Goal: Navigation & Orientation: Find specific page/section

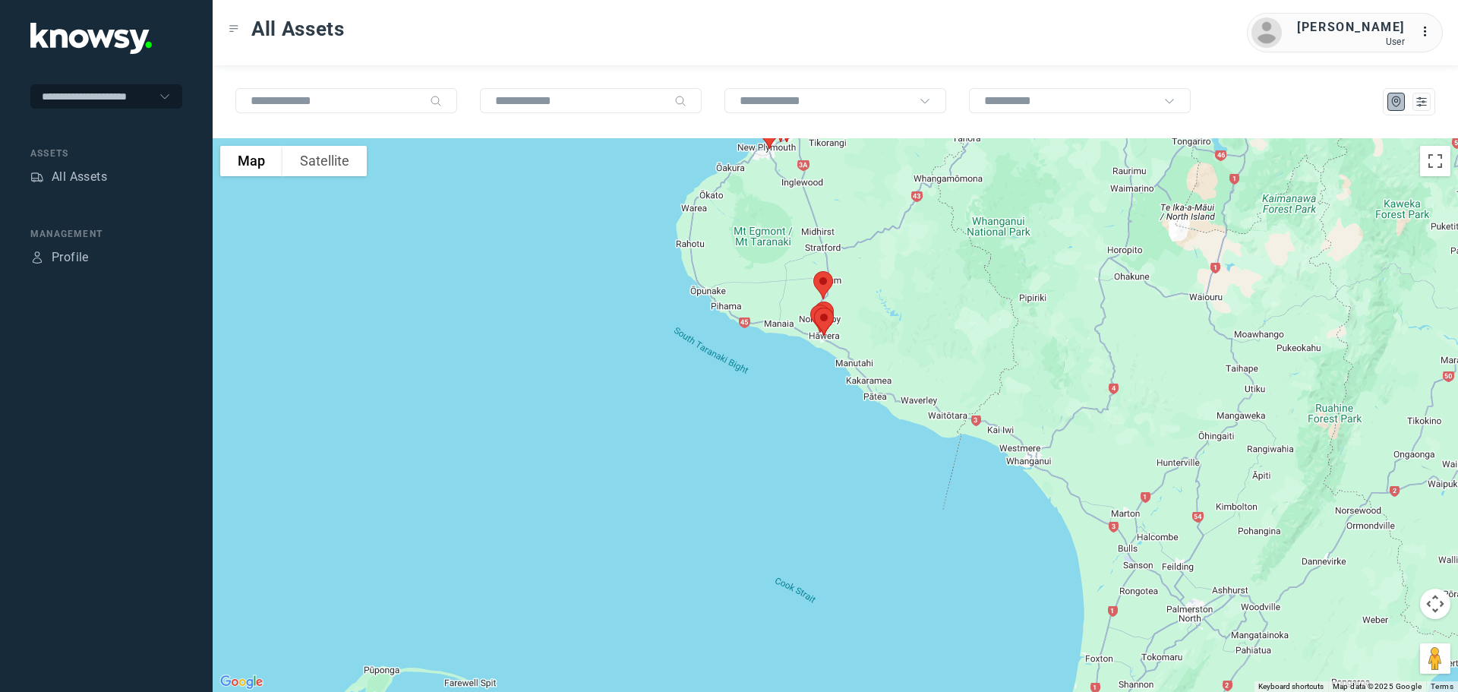
drag, startPoint x: 877, startPoint y: 296, endPoint x: 735, endPoint y: 460, distance: 216.9
click at [736, 460] on div at bounding box center [835, 414] width 1245 height 553
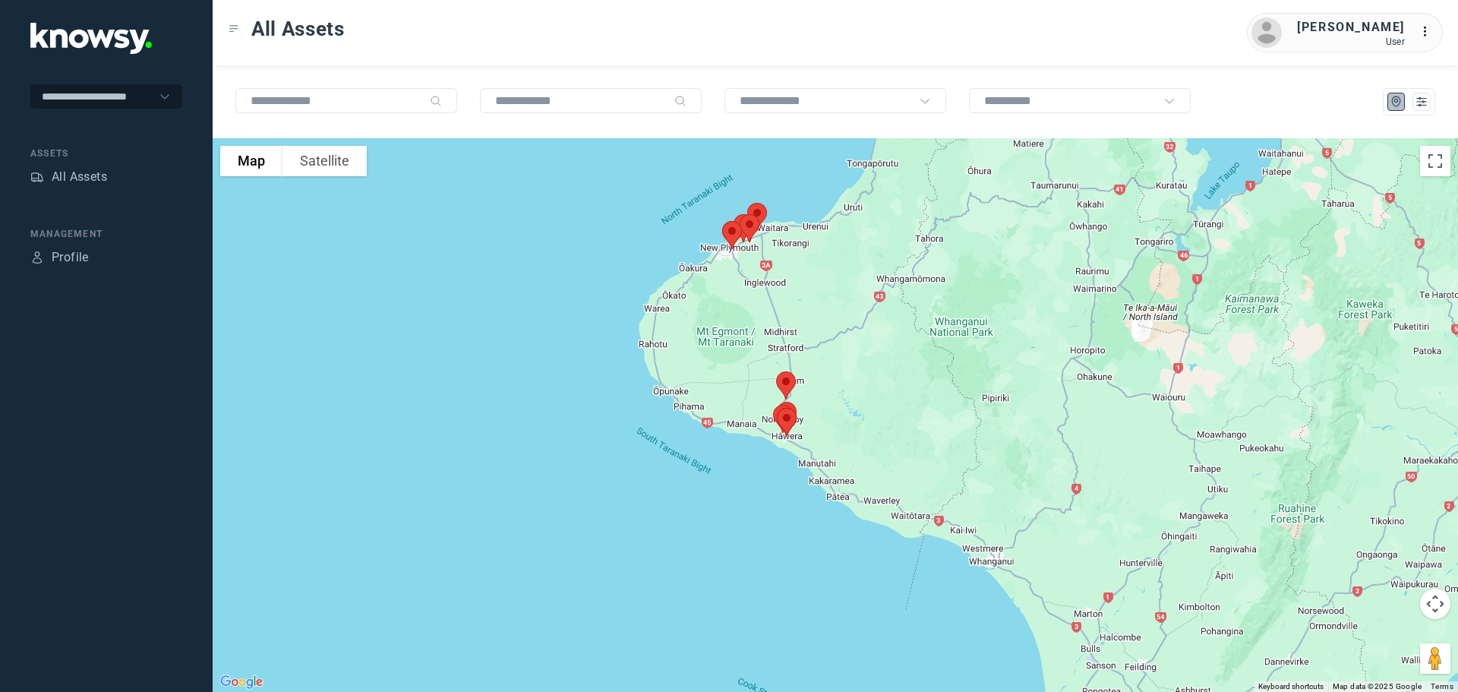
drag, startPoint x: 776, startPoint y: 329, endPoint x: 777, endPoint y: 345, distance: 16.8
click at [778, 345] on div at bounding box center [835, 414] width 1245 height 553
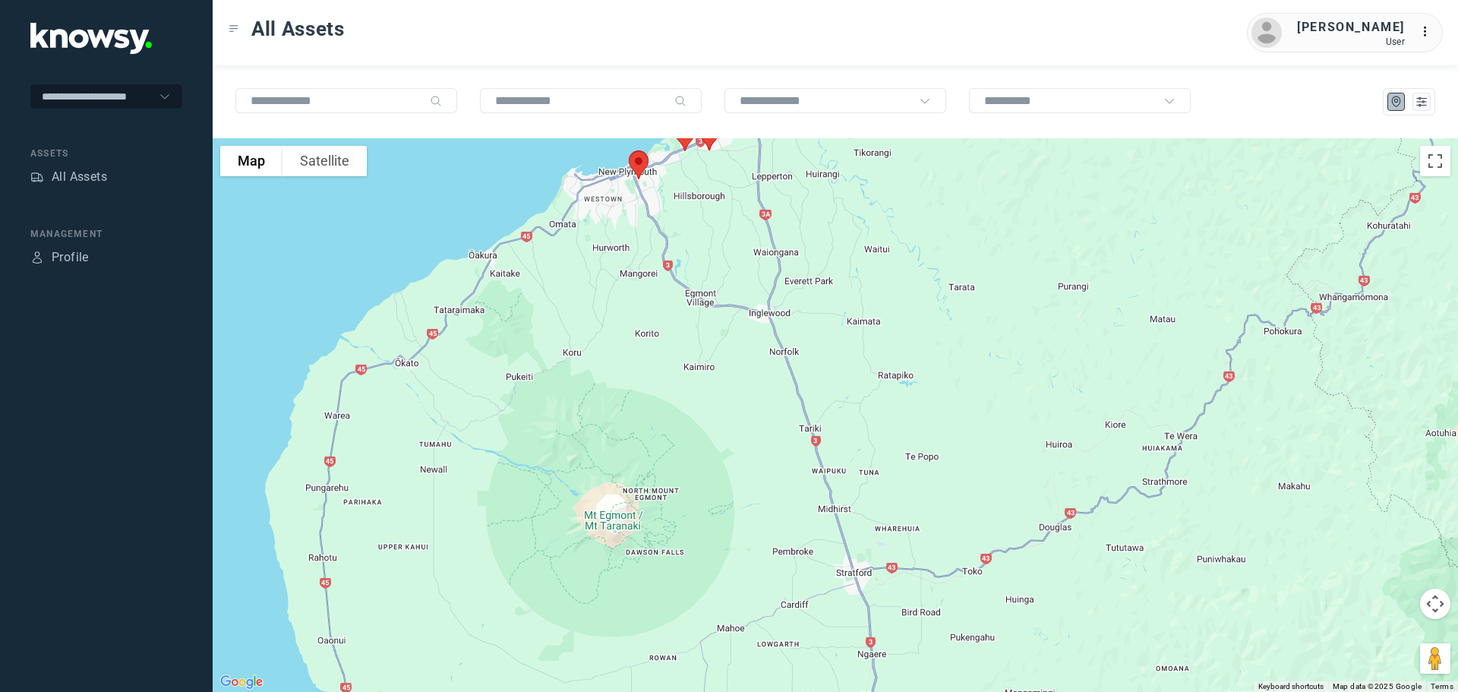
drag, startPoint x: 752, startPoint y: 275, endPoint x: 786, endPoint y: 414, distance: 142.9
click at [786, 414] on div at bounding box center [835, 414] width 1245 height 553
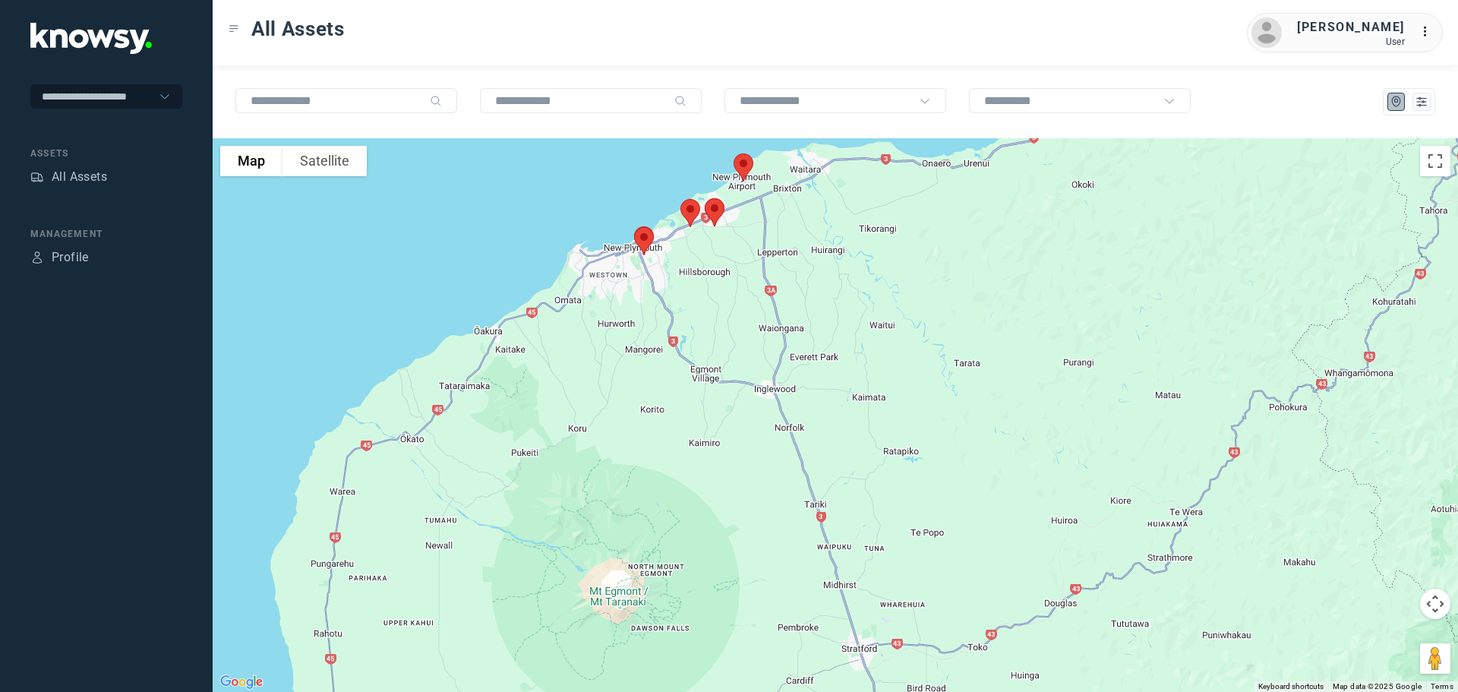
drag, startPoint x: 757, startPoint y: 298, endPoint x: 763, endPoint y: 333, distance: 34.7
click at [763, 333] on div at bounding box center [835, 414] width 1245 height 553
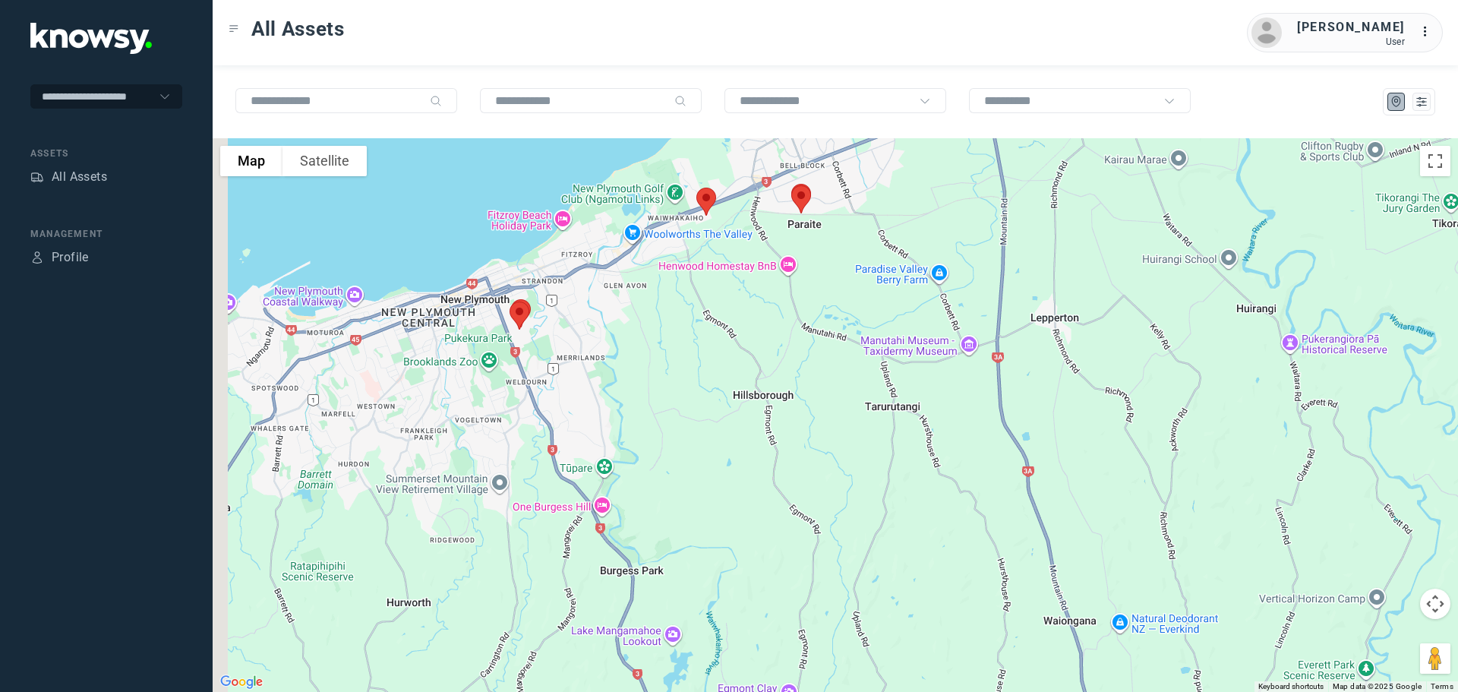
drag, startPoint x: 620, startPoint y: 263, endPoint x: 812, endPoint y: 356, distance: 213.3
click at [815, 355] on div at bounding box center [835, 414] width 1245 height 553
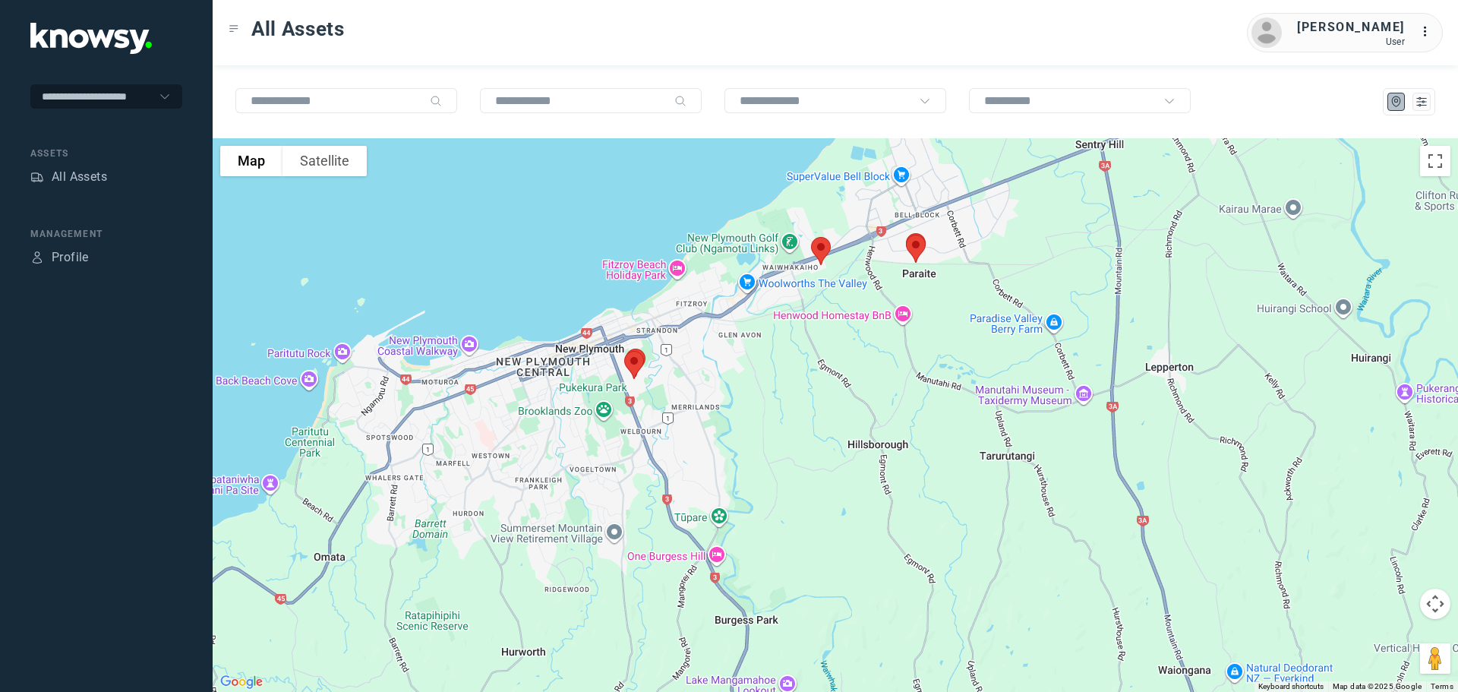
click at [634, 356] on img at bounding box center [634, 365] width 32 height 40
click at [690, 268] on button "Close" at bounding box center [685, 279] width 36 height 36
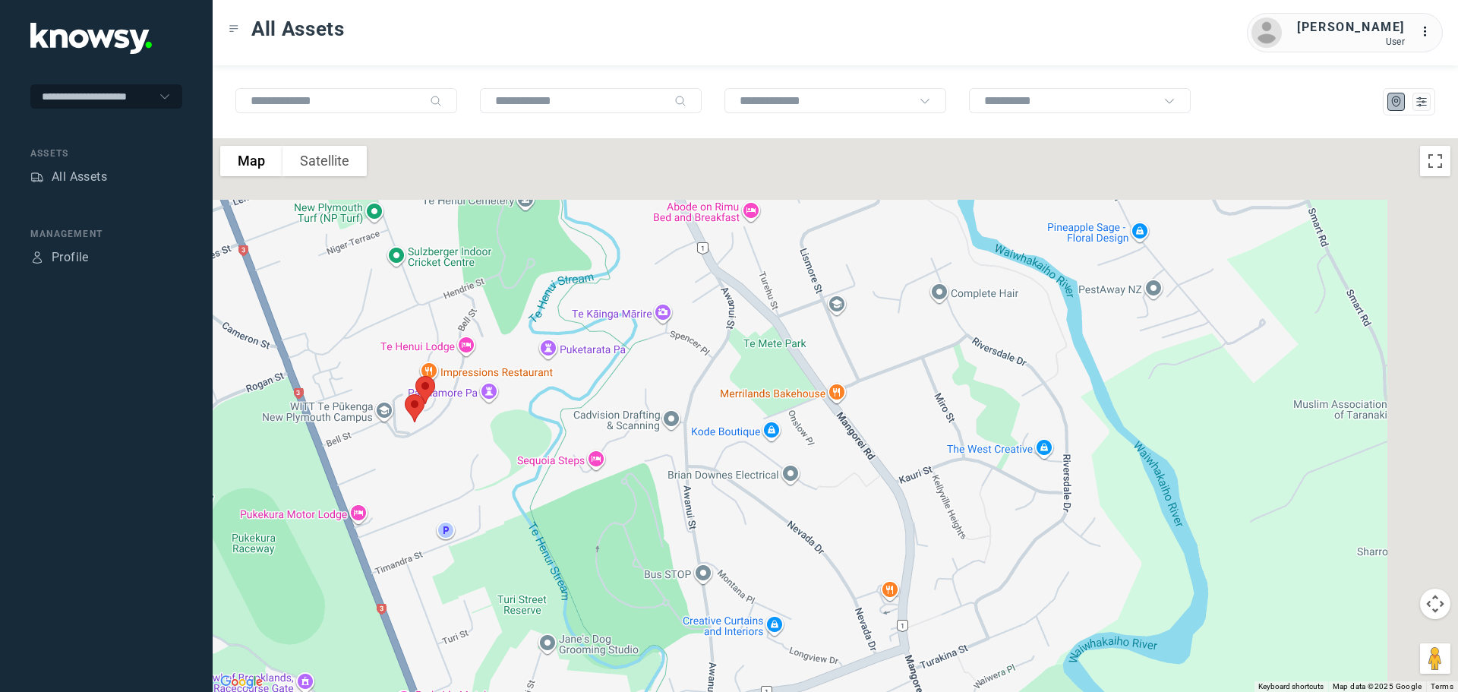
drag, startPoint x: 724, startPoint y: 249, endPoint x: 469, endPoint y: 419, distance: 306.6
click at [469, 419] on div at bounding box center [835, 414] width 1245 height 553
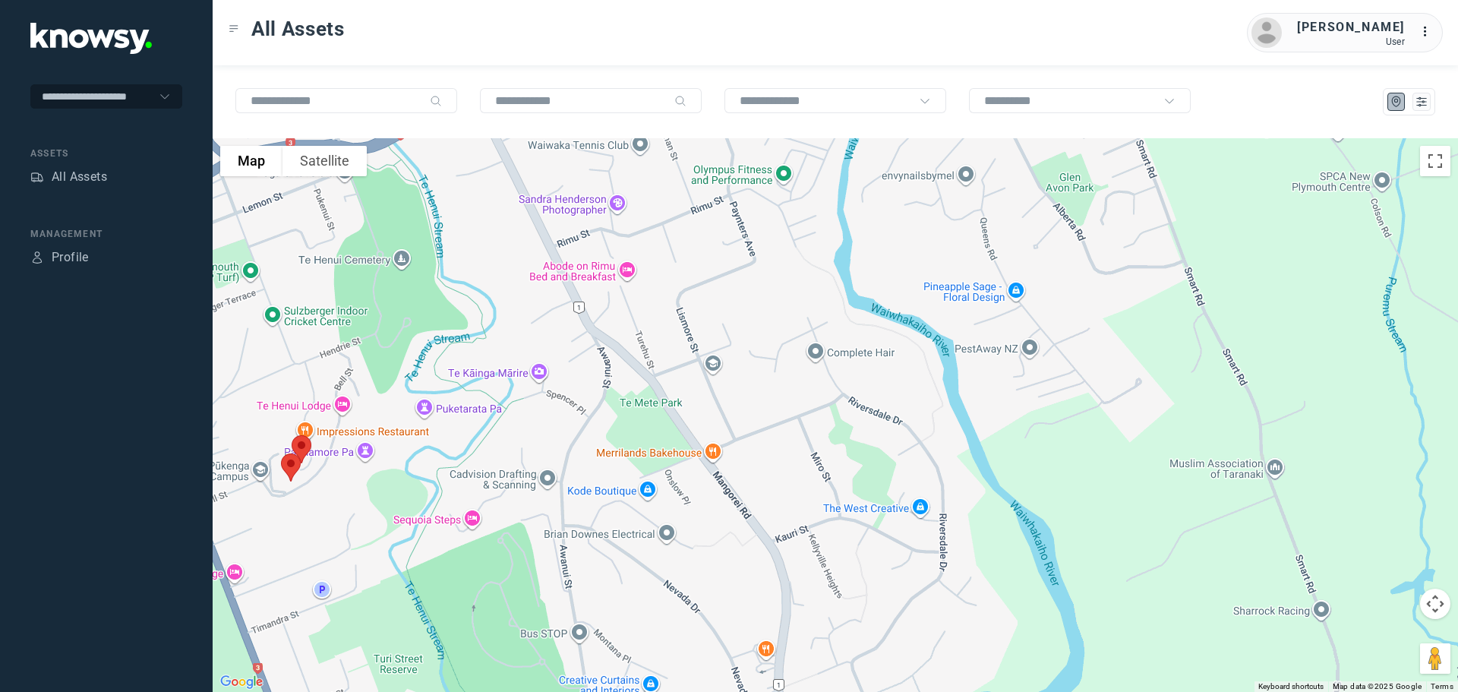
drag, startPoint x: 577, startPoint y: 282, endPoint x: 544, endPoint y: 444, distance: 165.0
click at [544, 444] on div at bounding box center [835, 414] width 1245 height 553
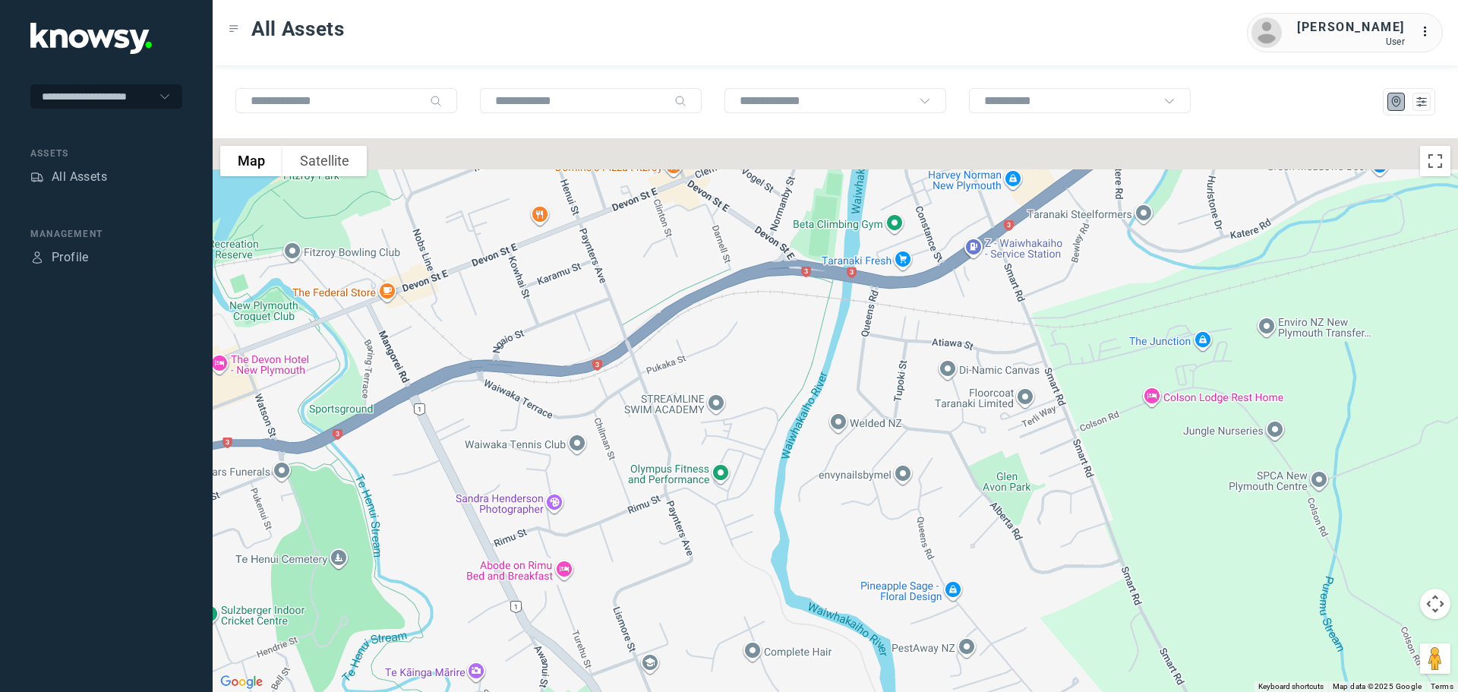
drag, startPoint x: 687, startPoint y: 345, endPoint x: 657, endPoint y: 390, distance: 54.3
click at [657, 390] on div at bounding box center [835, 414] width 1245 height 553
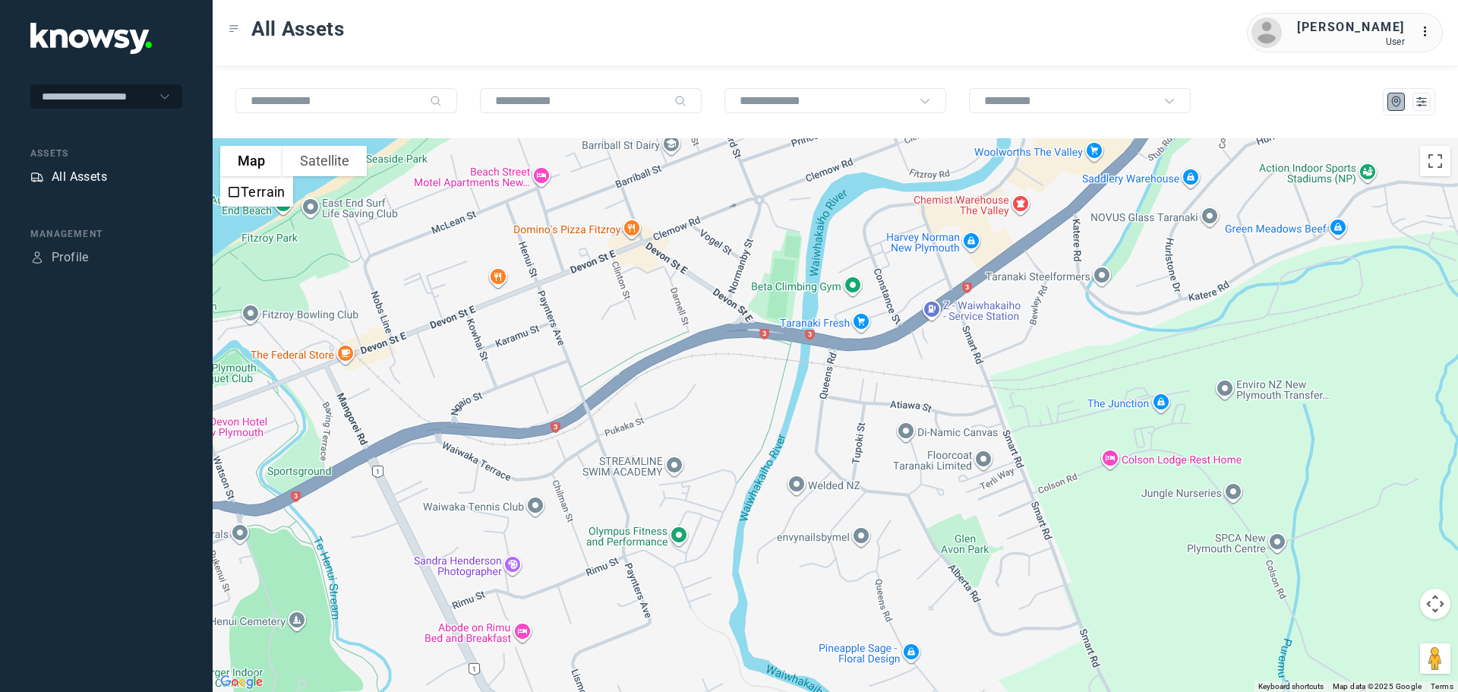
click at [88, 168] on div "All Assets" at bounding box center [79, 177] width 55 height 18
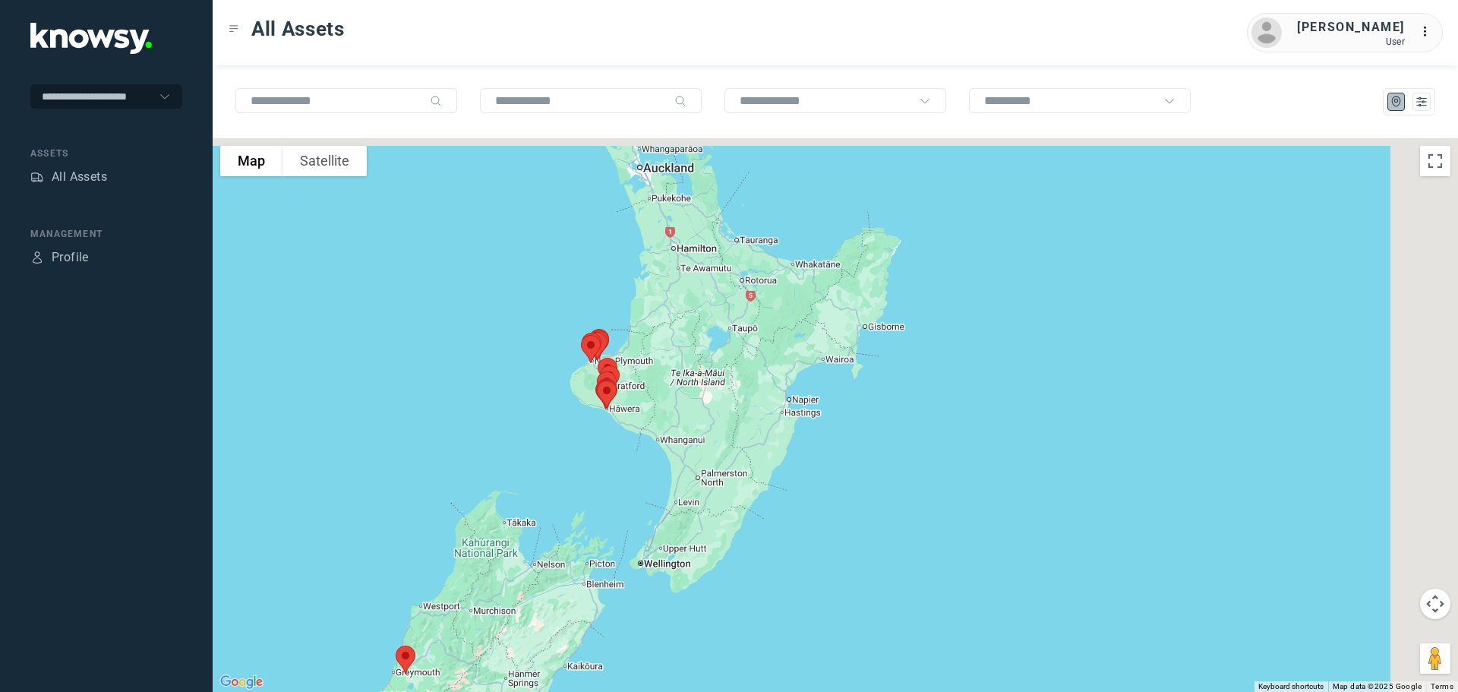
drag, startPoint x: 903, startPoint y: 298, endPoint x: 594, endPoint y: 386, distance: 320.4
click at [594, 386] on img at bounding box center [607, 394] width 32 height 40
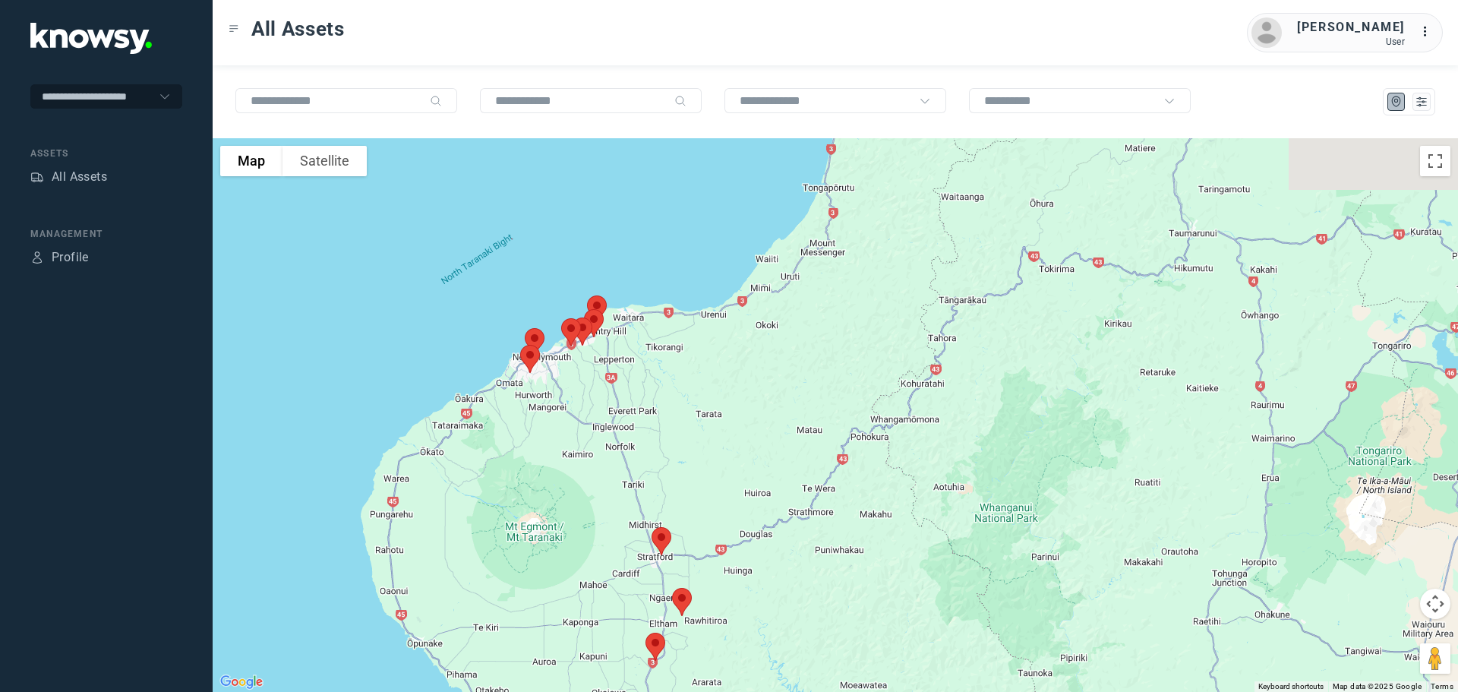
drag, startPoint x: 508, startPoint y: 291, endPoint x: 663, endPoint y: 374, distance: 176.0
click at [663, 374] on div at bounding box center [835, 414] width 1245 height 553
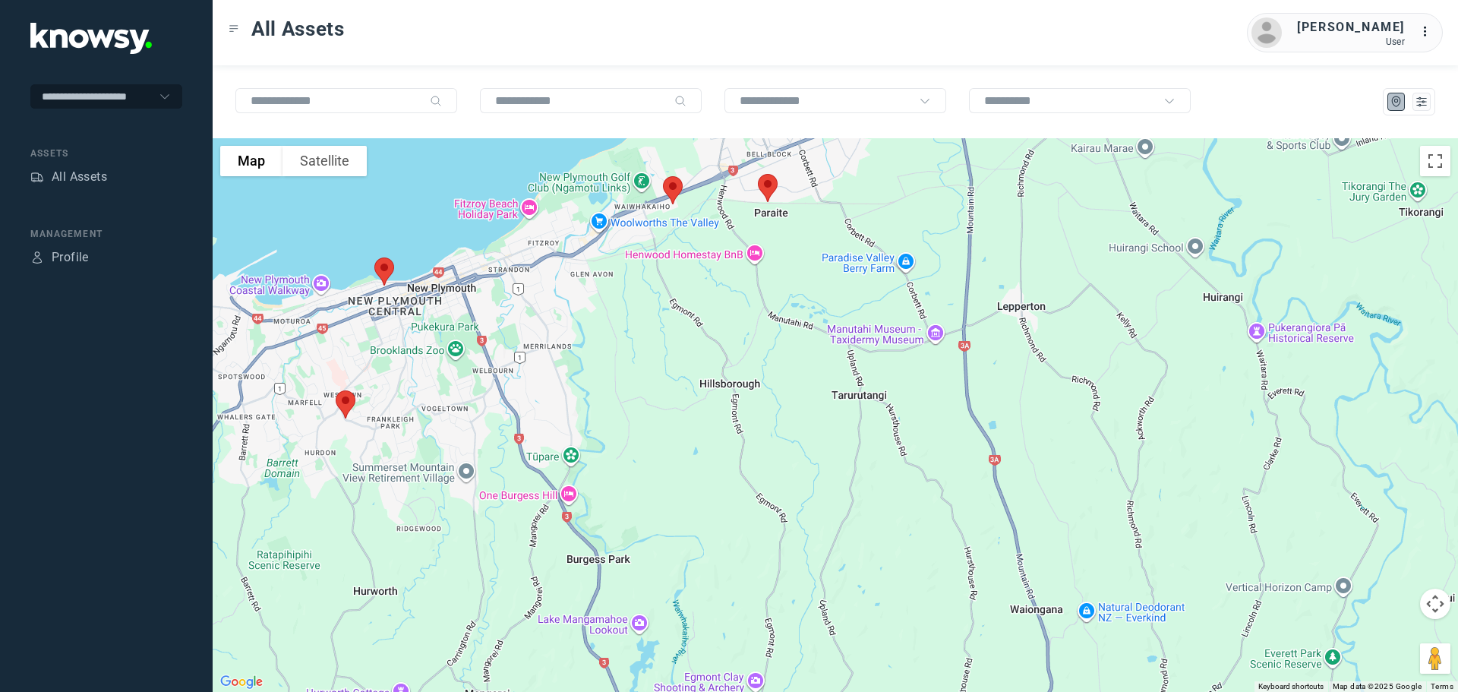
drag, startPoint x: 502, startPoint y: 335, endPoint x: 941, endPoint y: 350, distance: 439.9
click at [941, 350] on div at bounding box center [835, 414] width 1245 height 553
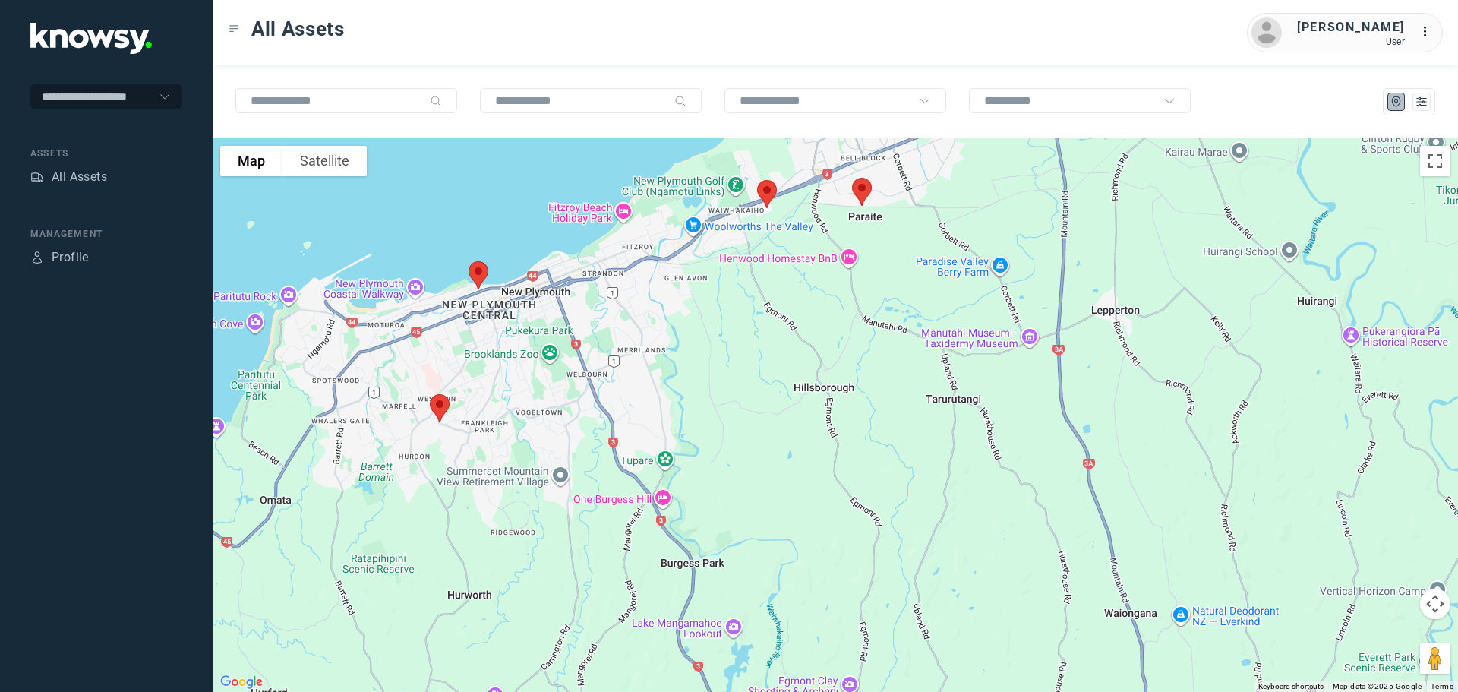
click at [443, 408] on img at bounding box center [440, 408] width 32 height 40
click at [474, 271] on img at bounding box center [478, 275] width 32 height 40
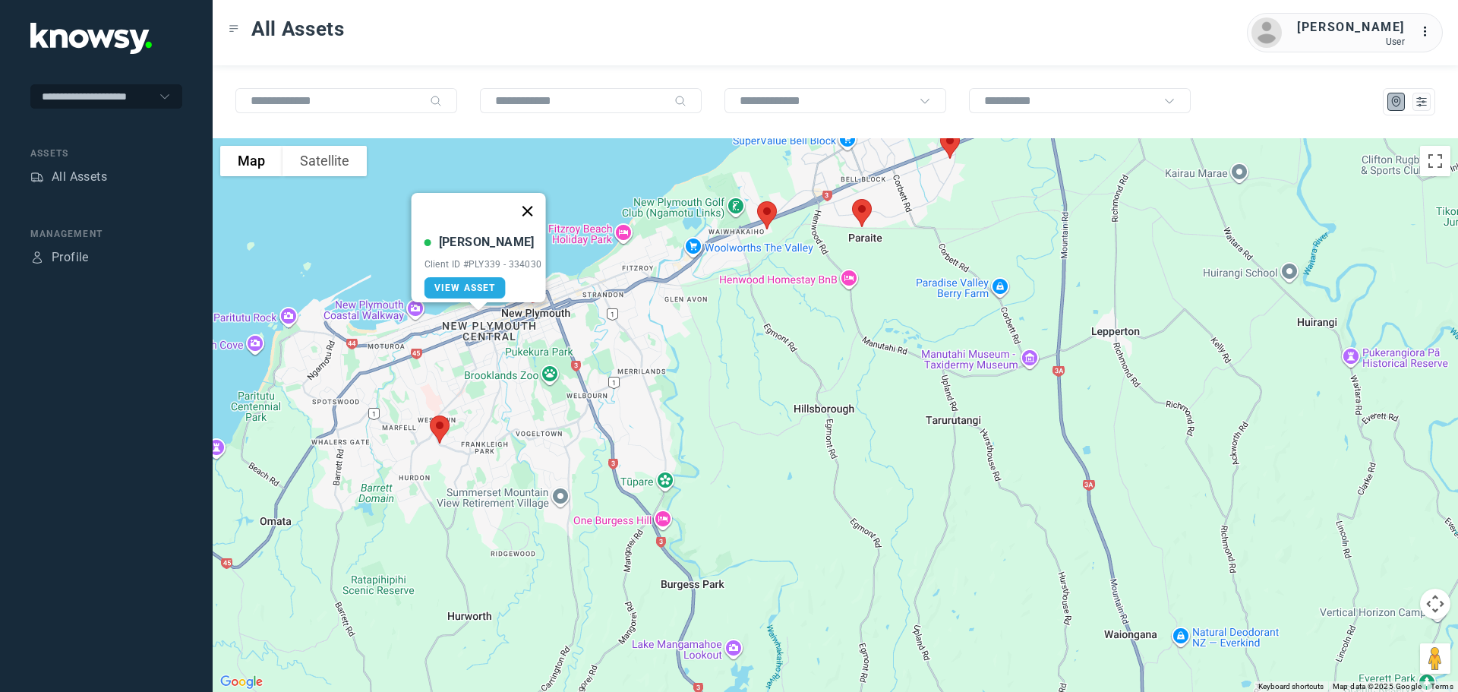
click at [530, 203] on button "Close" at bounding box center [527, 211] width 36 height 36
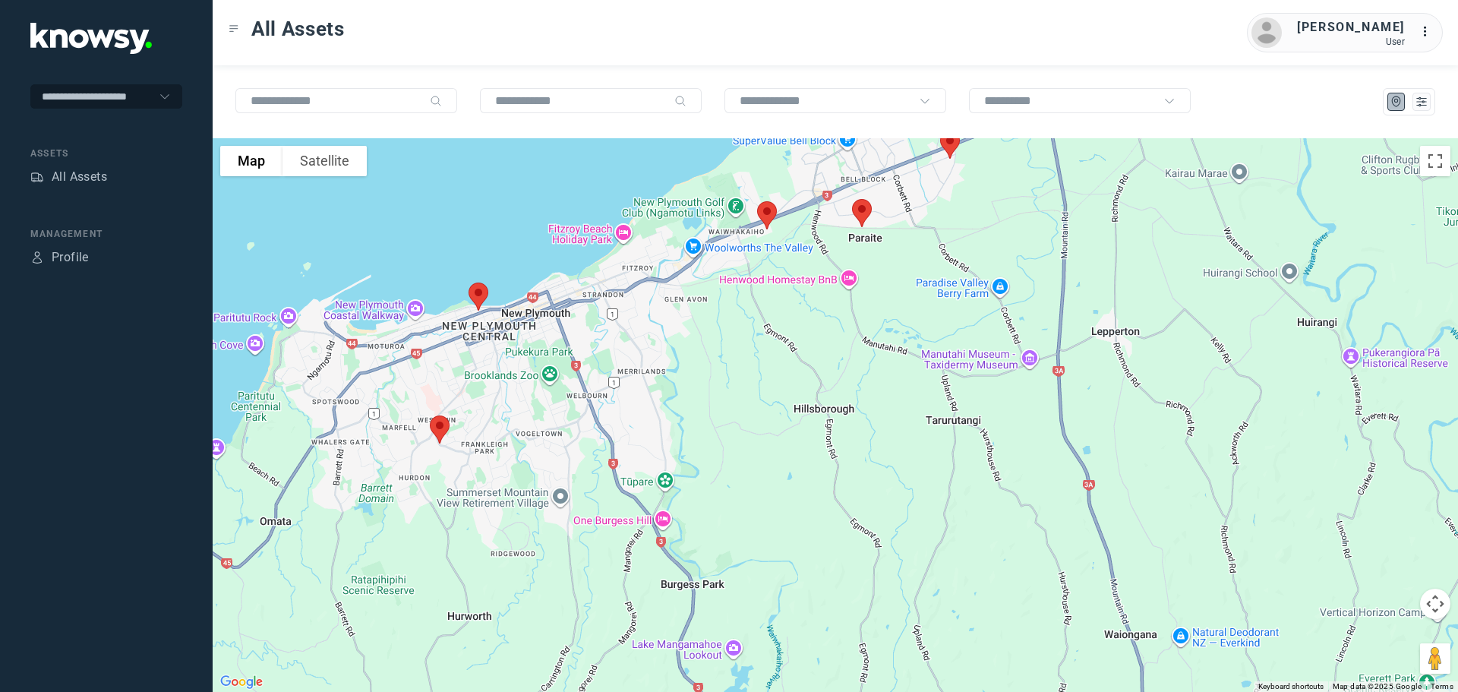
click at [479, 292] on img at bounding box center [478, 296] width 32 height 40
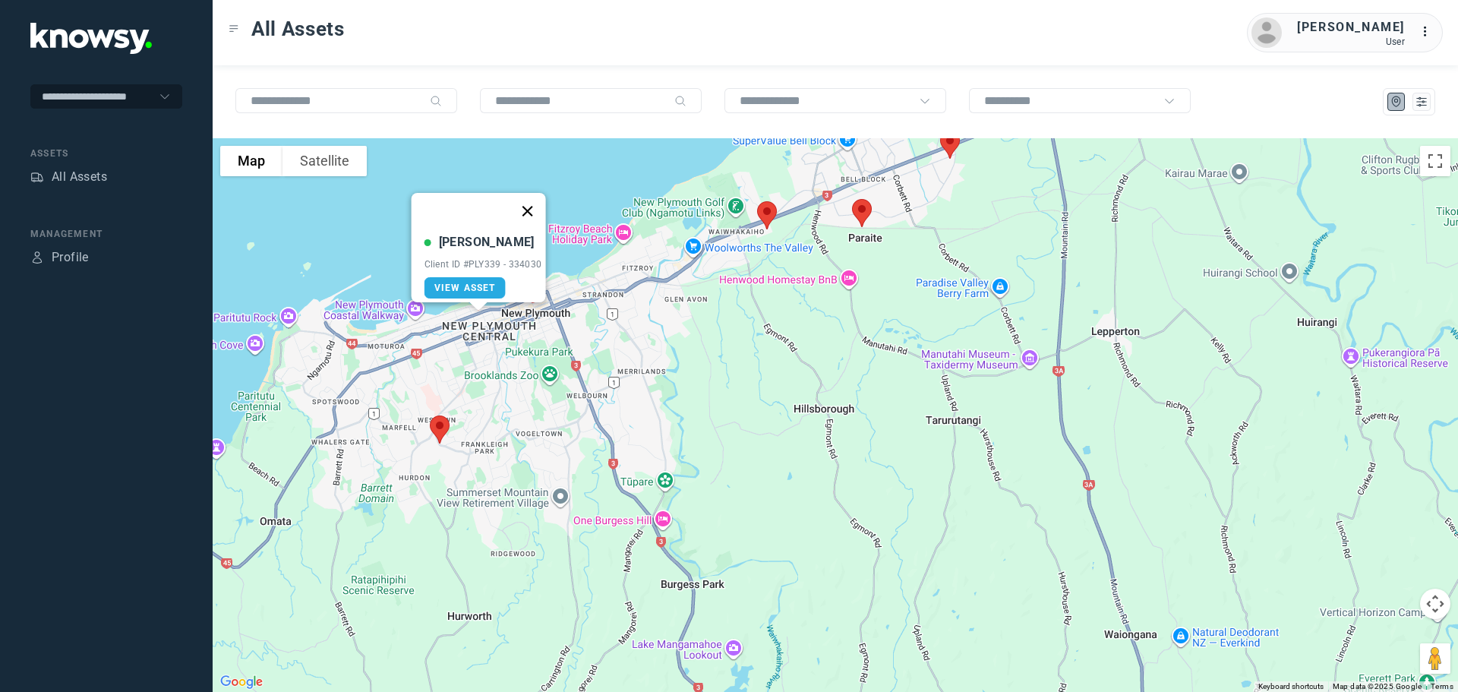
click at [536, 201] on button "Close" at bounding box center [527, 211] width 36 height 36
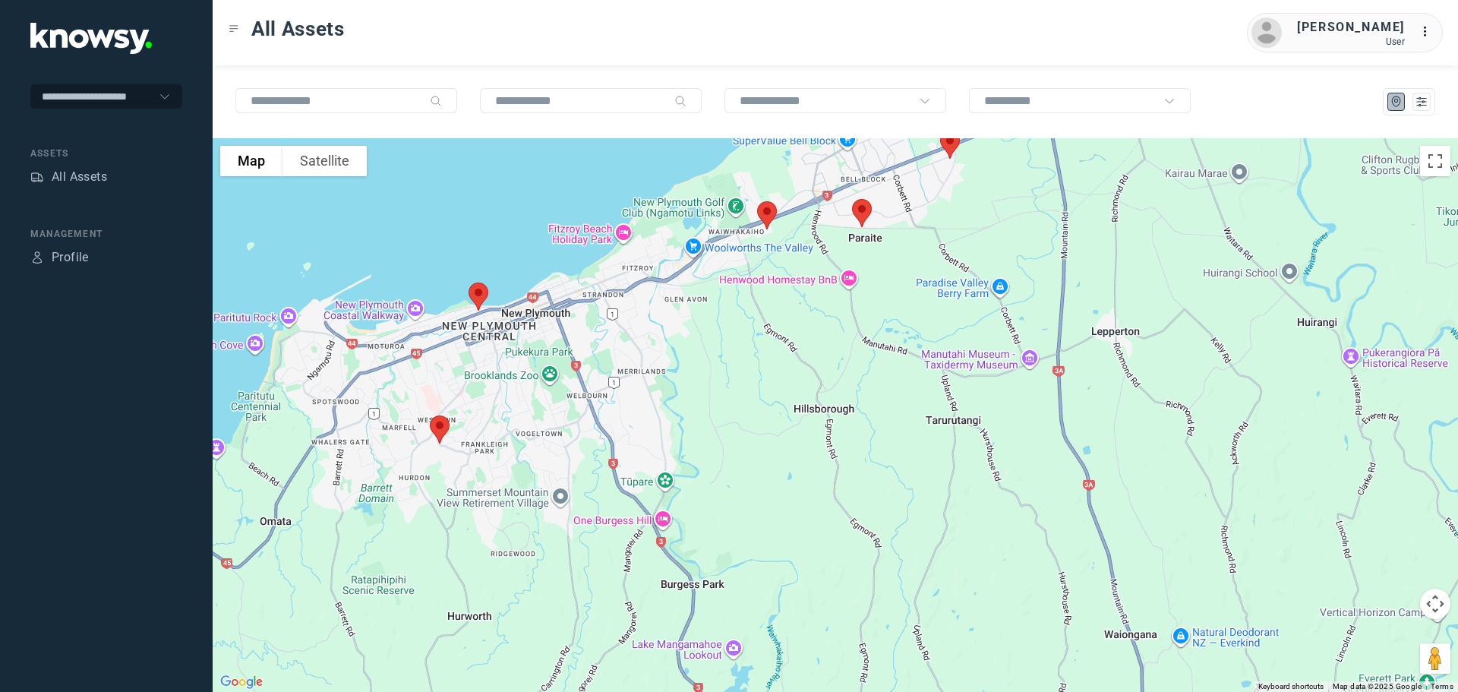
click at [762, 213] on img at bounding box center [767, 215] width 32 height 40
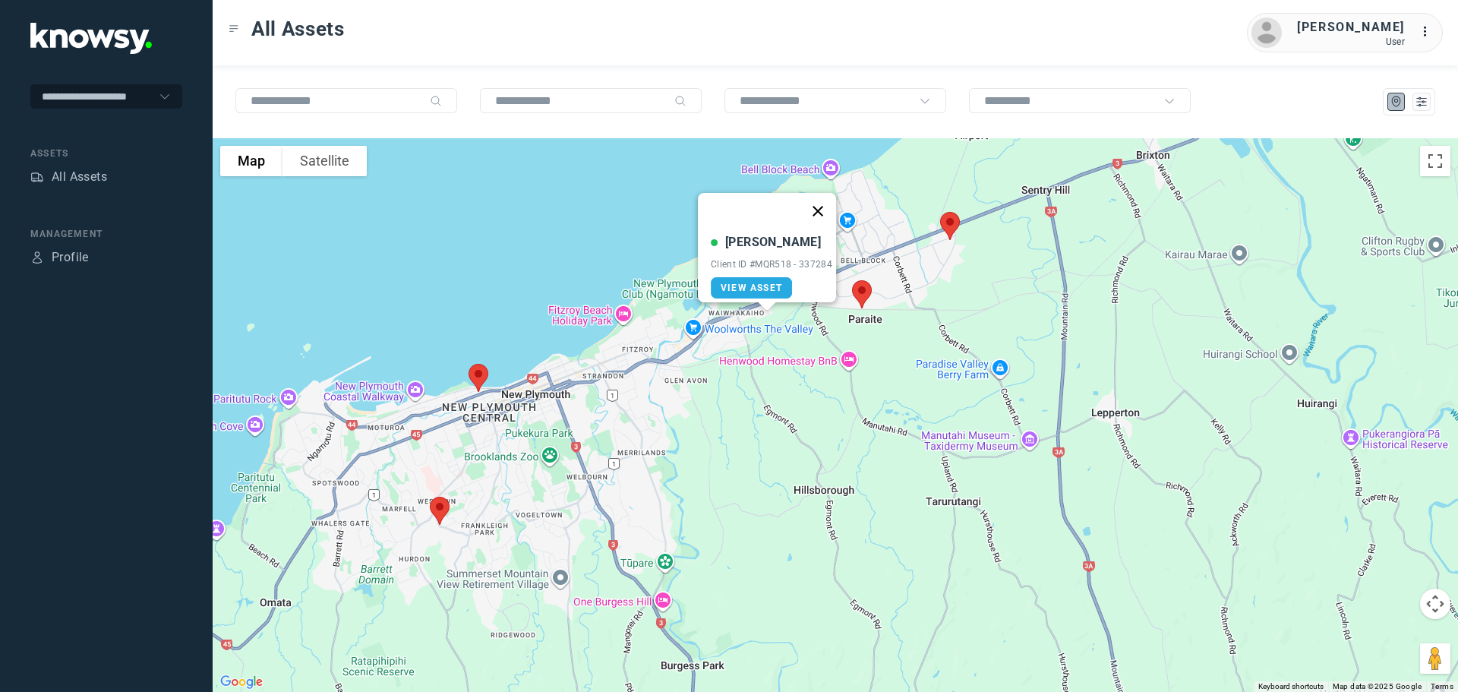
click at [823, 201] on button "Close" at bounding box center [817, 211] width 36 height 36
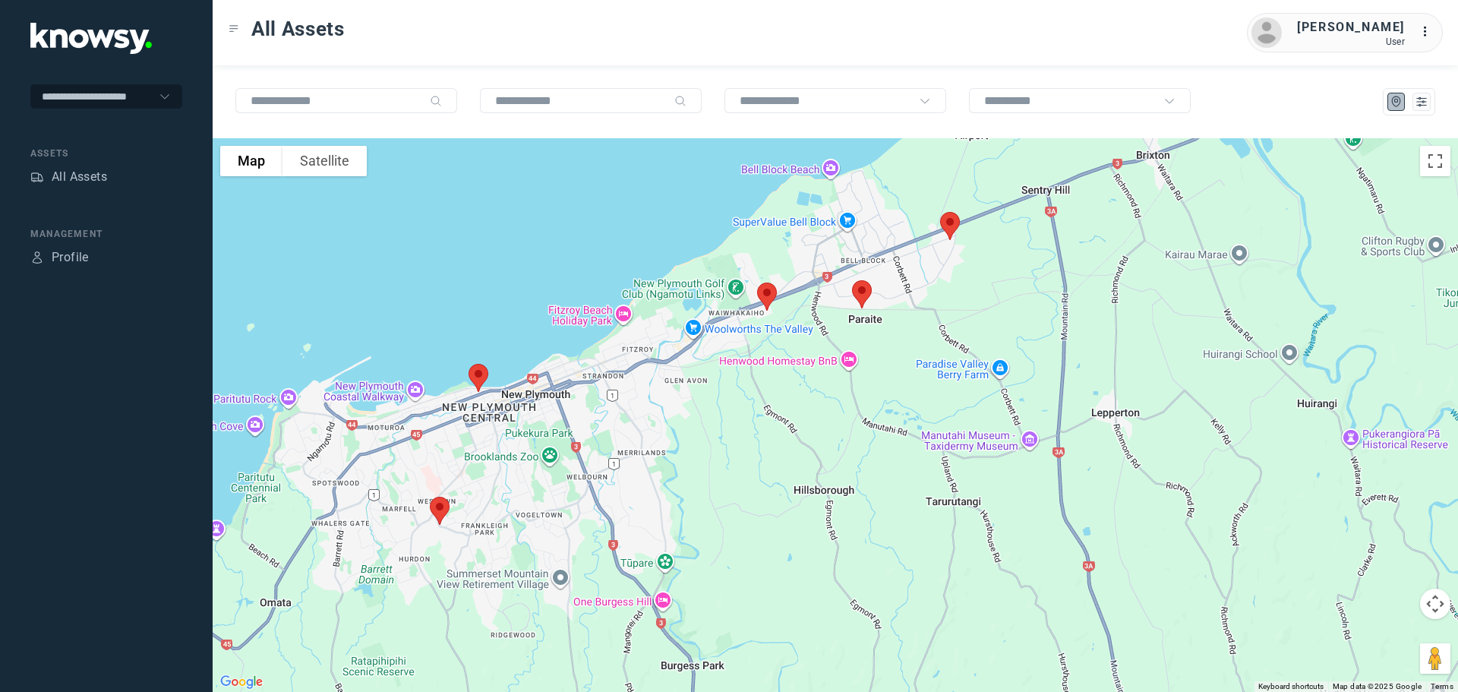
click at [859, 290] on img at bounding box center [862, 294] width 32 height 40
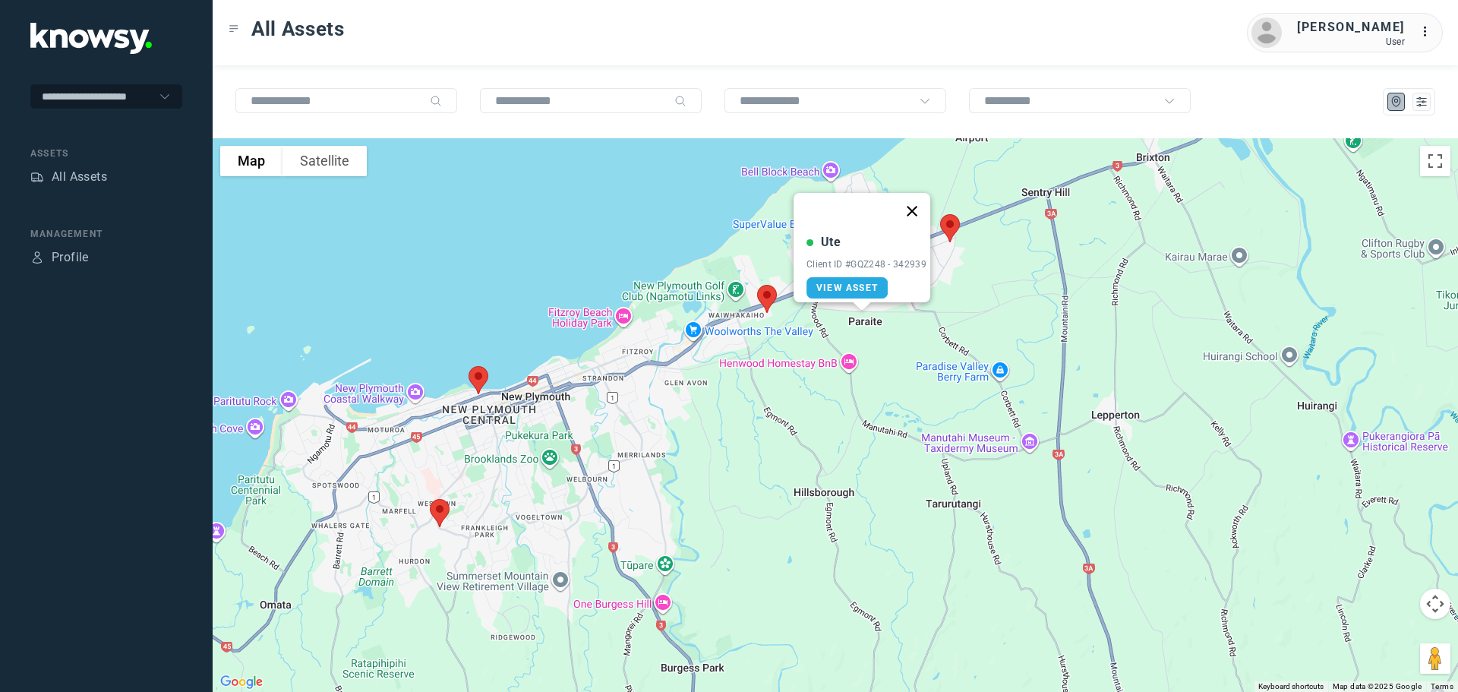
click at [914, 193] on button "Close" at bounding box center [912, 211] width 36 height 36
click at [949, 228] on img at bounding box center [950, 228] width 32 height 40
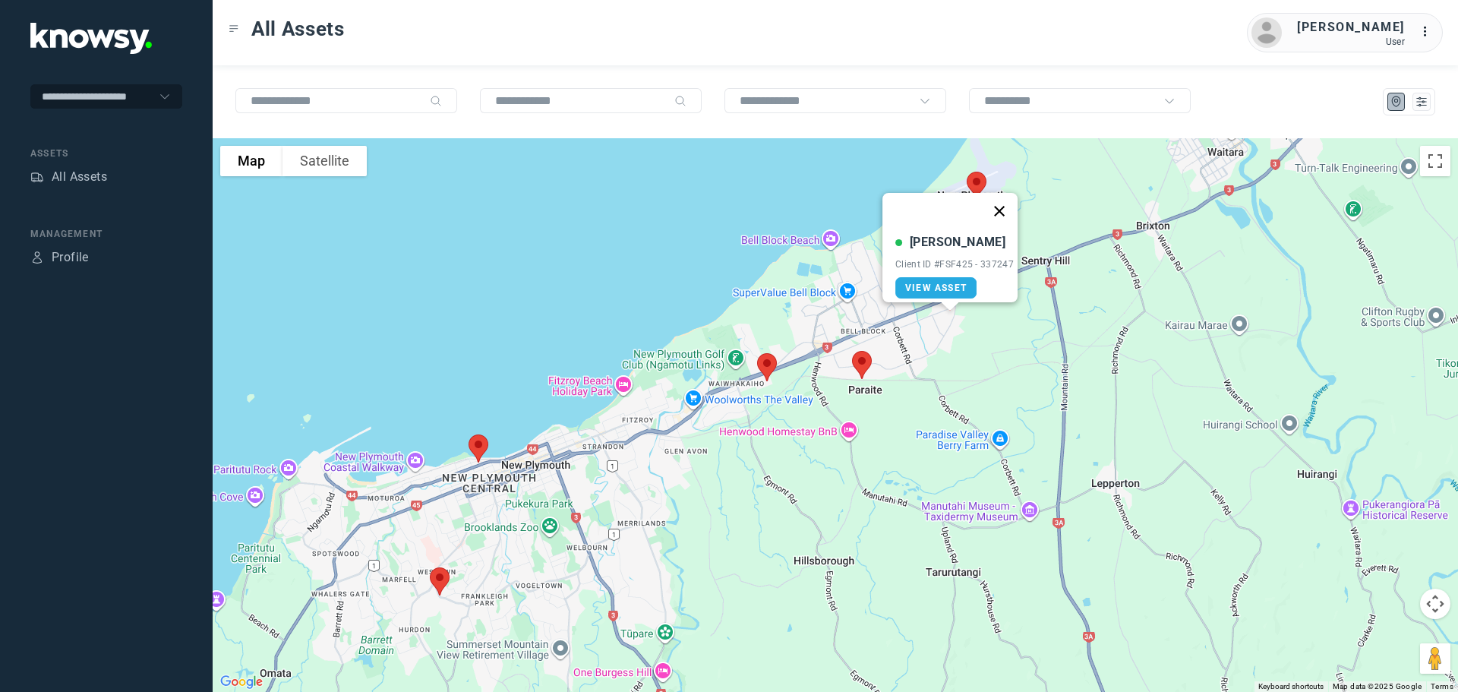
click at [999, 202] on button "Close" at bounding box center [999, 211] width 36 height 36
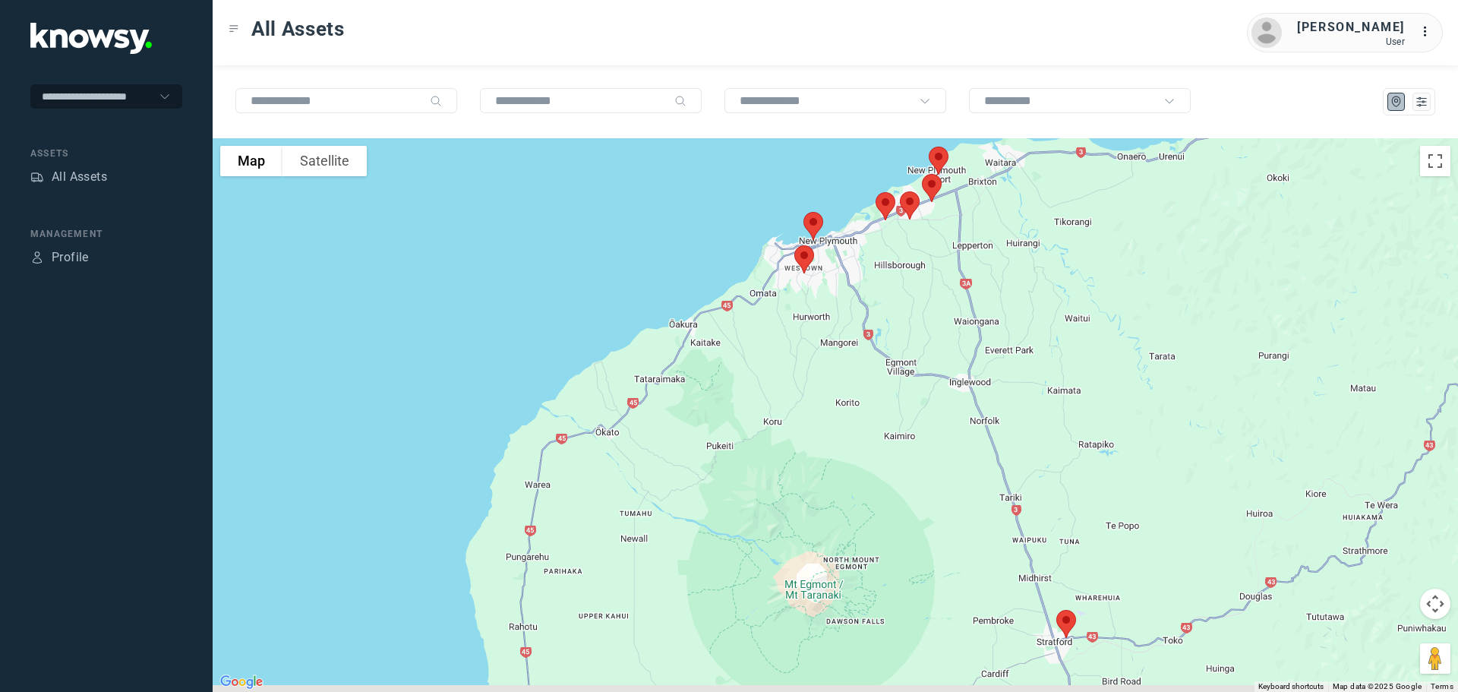
drag, startPoint x: 976, startPoint y: 417, endPoint x: 934, endPoint y: 233, distance: 188.4
click at [934, 233] on div at bounding box center [835, 414] width 1245 height 553
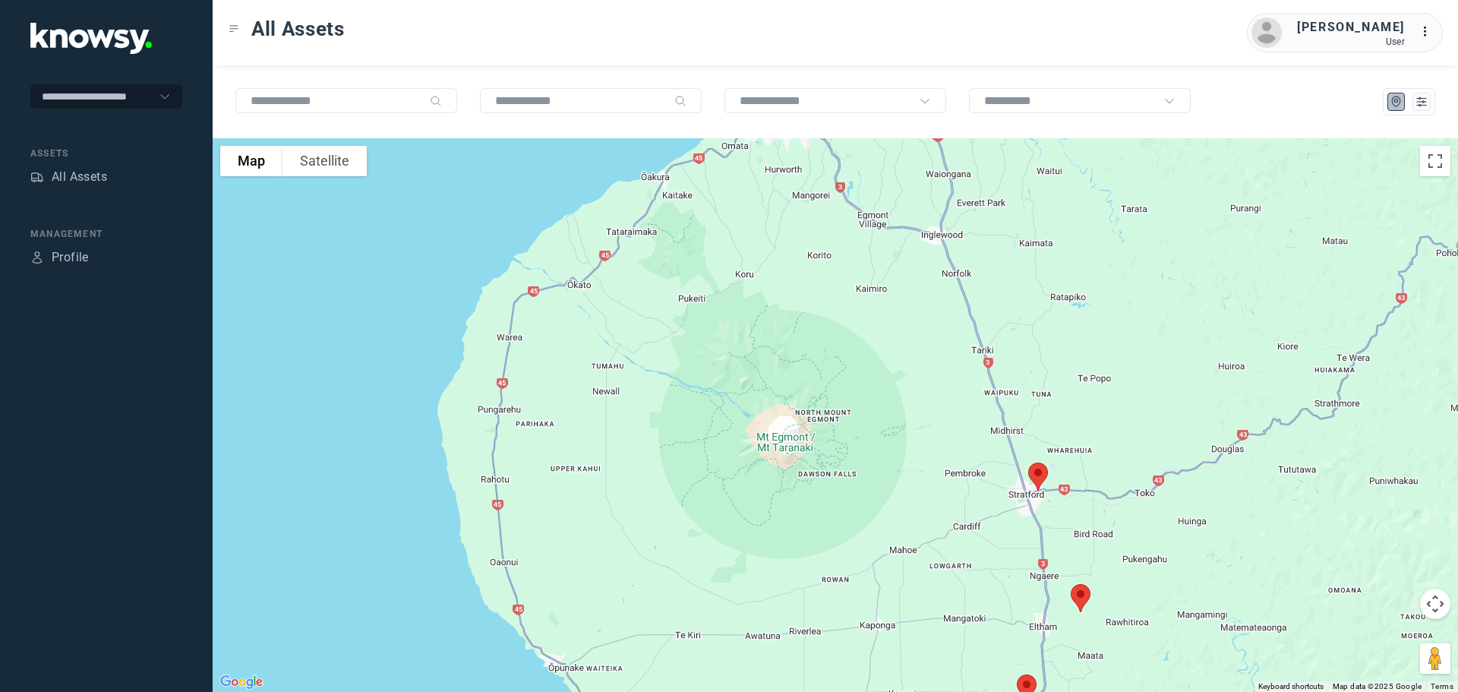
drag, startPoint x: 965, startPoint y: 368, endPoint x: 944, endPoint y: 235, distance: 134.6
click at [944, 236] on div at bounding box center [835, 414] width 1245 height 553
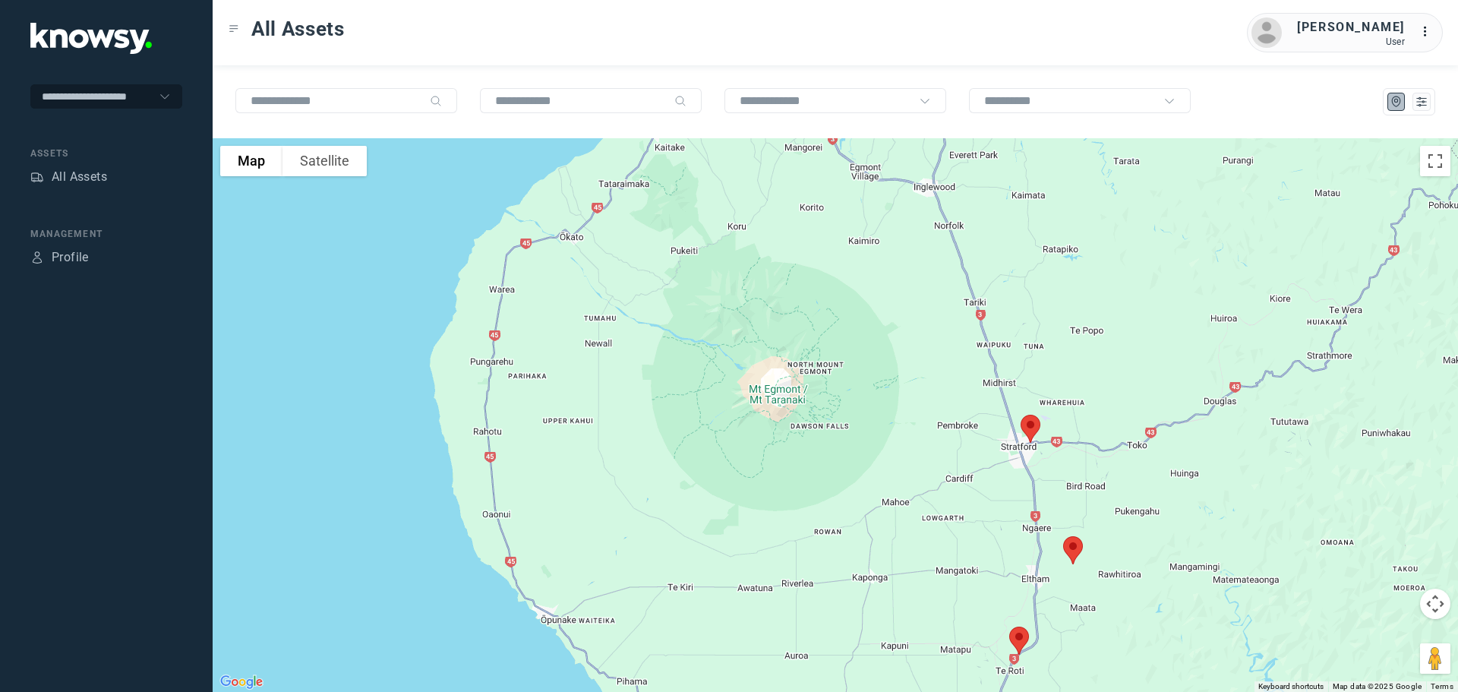
click at [1029, 421] on img at bounding box center [1030, 428] width 32 height 40
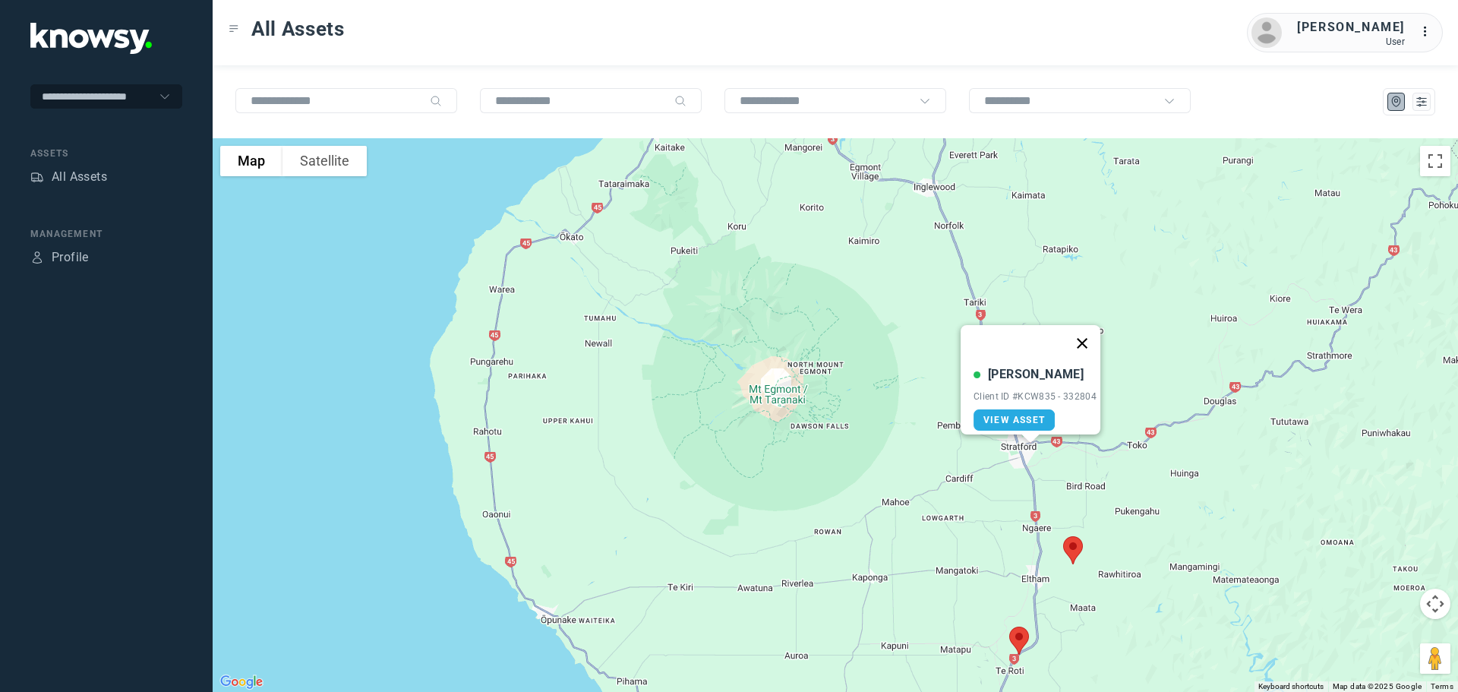
click at [1090, 336] on button "Close" at bounding box center [1082, 343] width 36 height 36
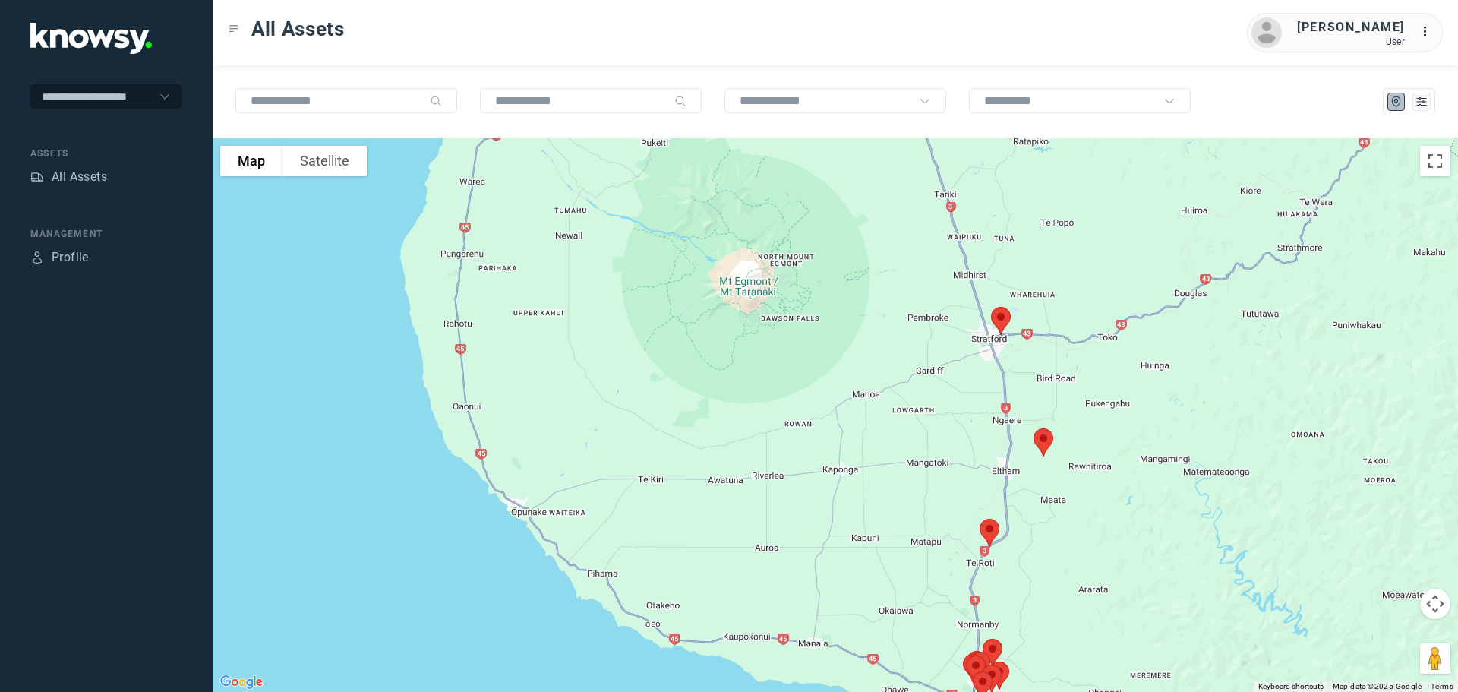
drag, startPoint x: 1058, startPoint y: 453, endPoint x: 1030, endPoint y: 346, distance: 110.7
click at [1031, 348] on div at bounding box center [835, 414] width 1245 height 553
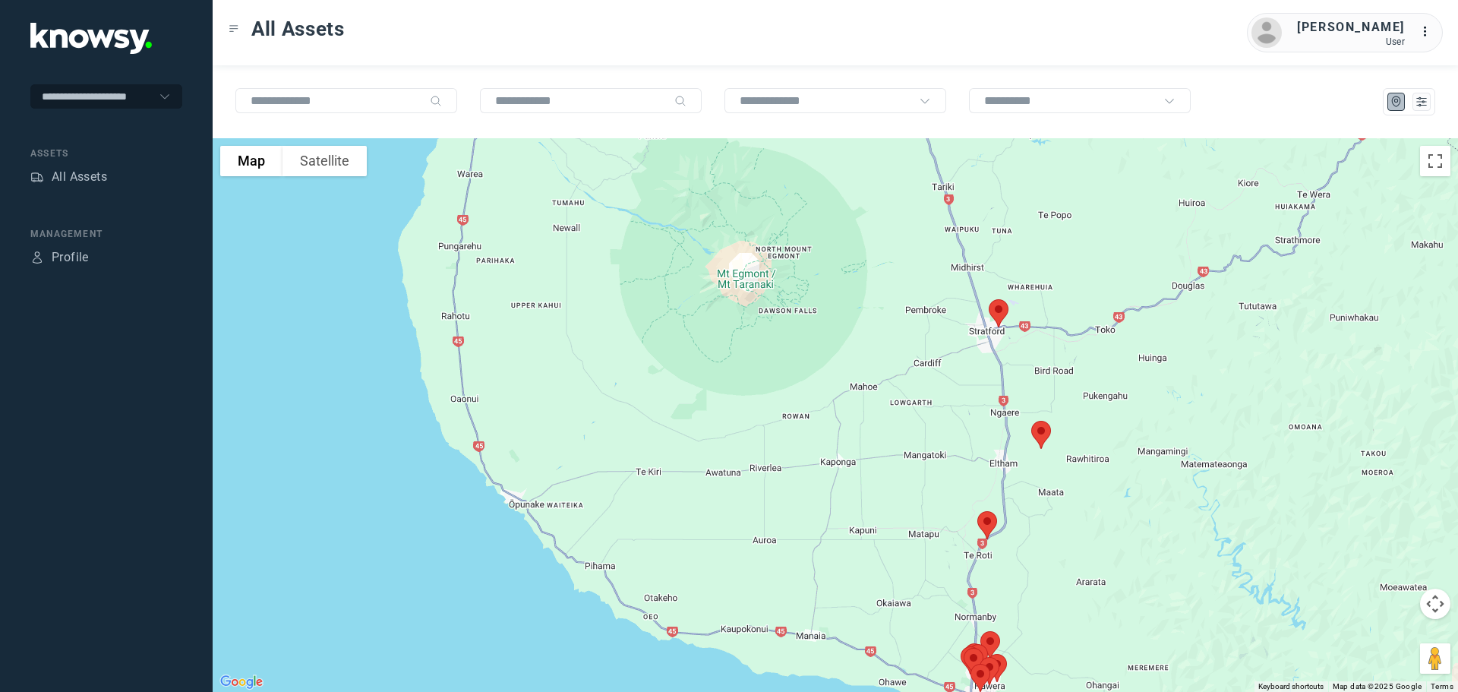
click at [1042, 426] on img at bounding box center [1041, 435] width 32 height 40
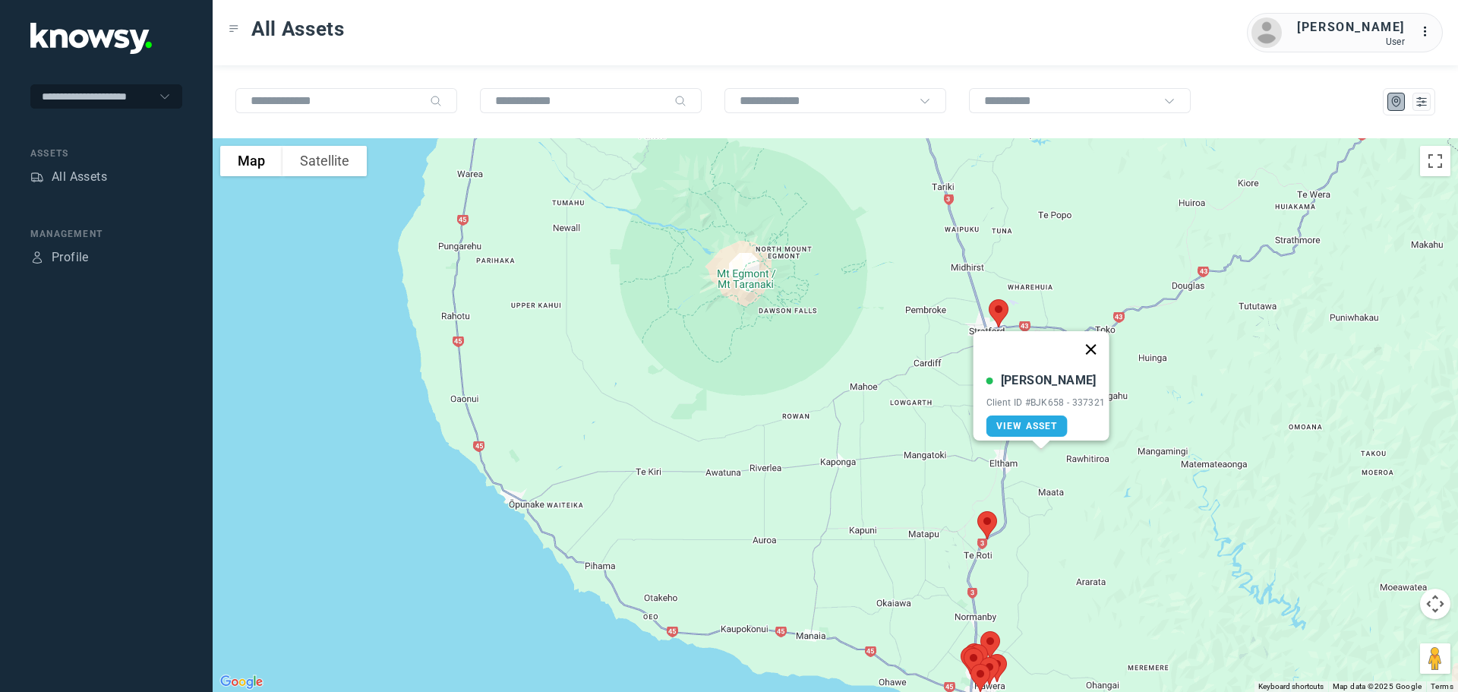
click at [1090, 339] on button "Close" at bounding box center [1090, 349] width 36 height 36
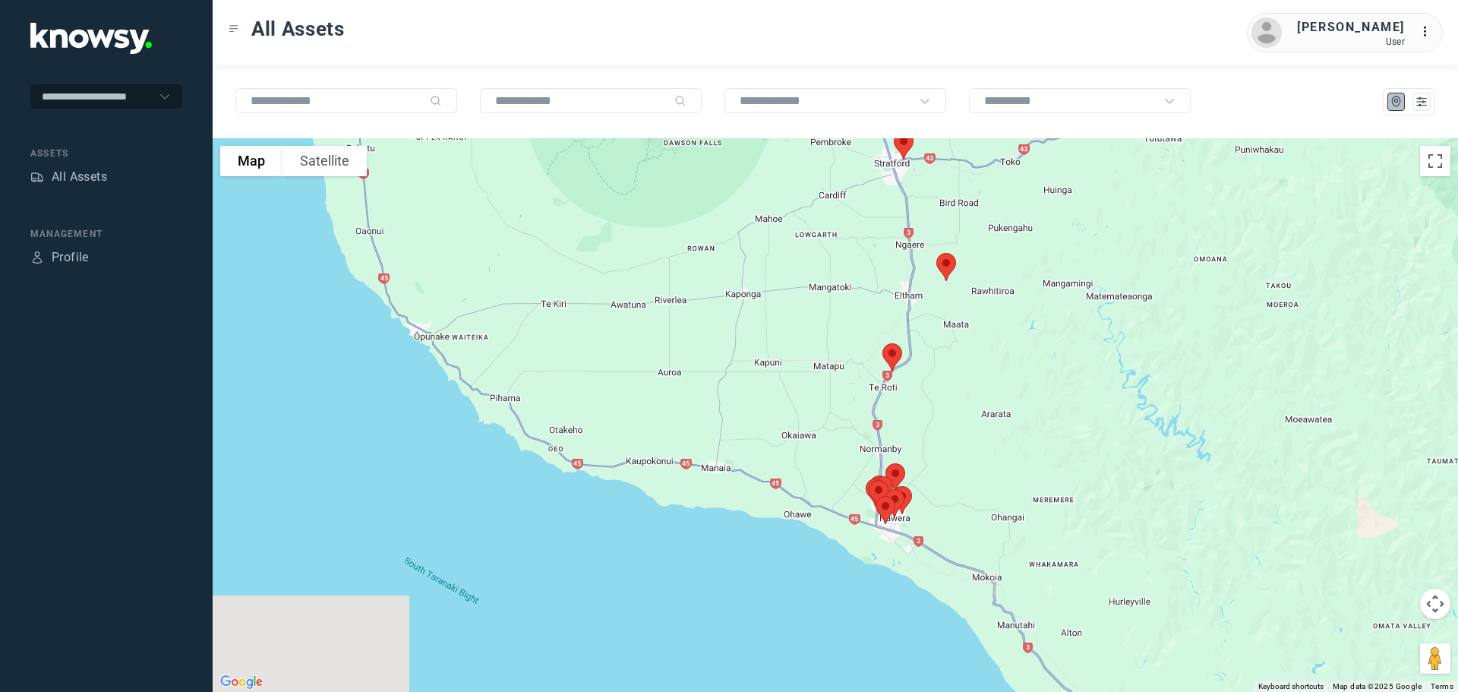
drag, startPoint x: 1074, startPoint y: 427, endPoint x: 979, endPoint y: 261, distance: 191.4
click at [979, 261] on div at bounding box center [835, 414] width 1245 height 553
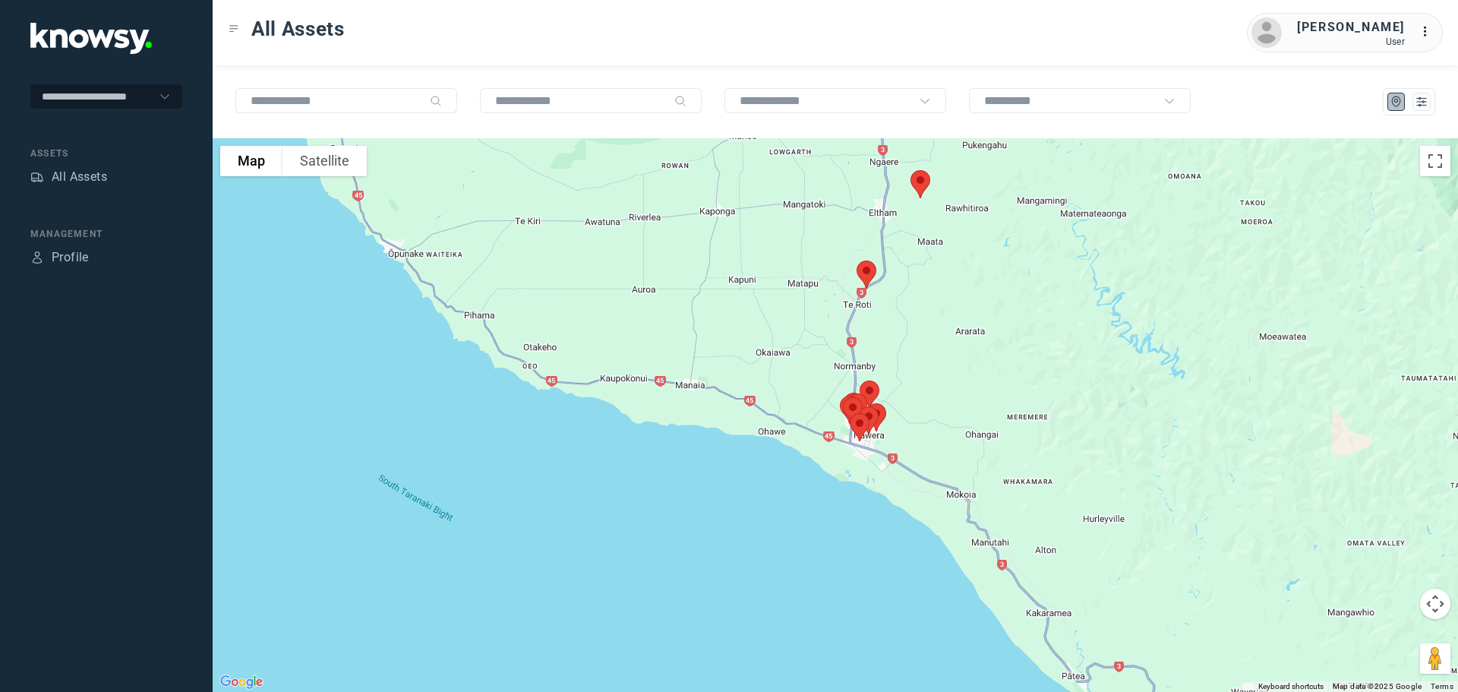
drag, startPoint x: 949, startPoint y: 371, endPoint x: 918, endPoint y: 311, distance: 67.6
click at [931, 291] on div at bounding box center [835, 414] width 1245 height 553
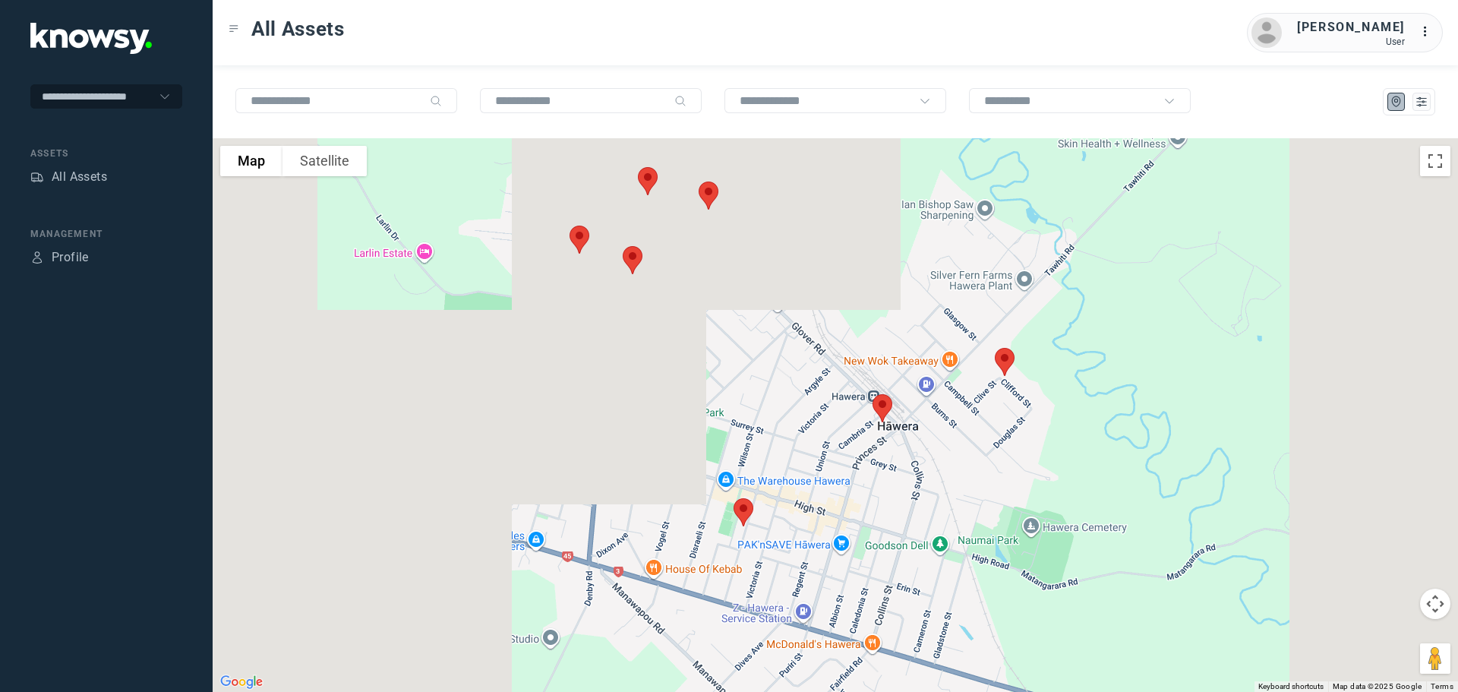
drag, startPoint x: 729, startPoint y: 322, endPoint x: 855, endPoint y: 260, distance: 140.6
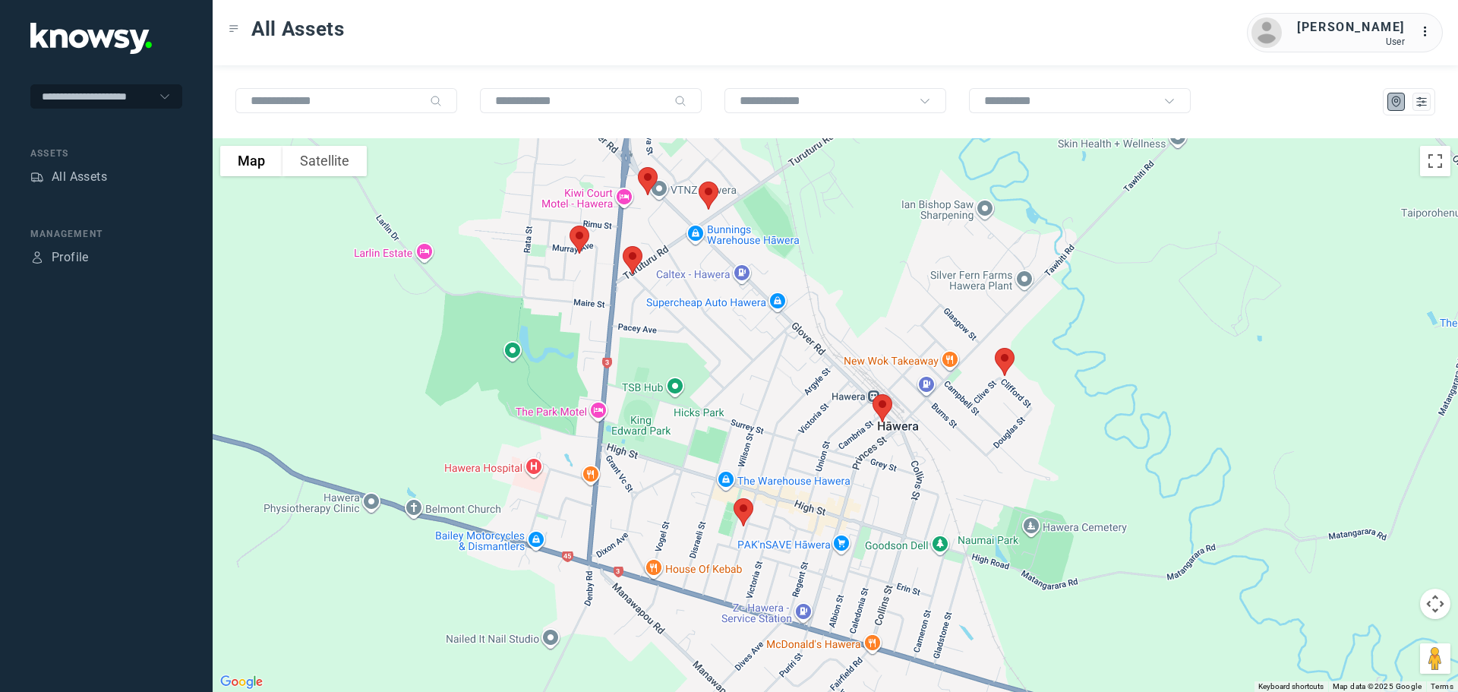
click at [855, 260] on div at bounding box center [835, 414] width 1245 height 553
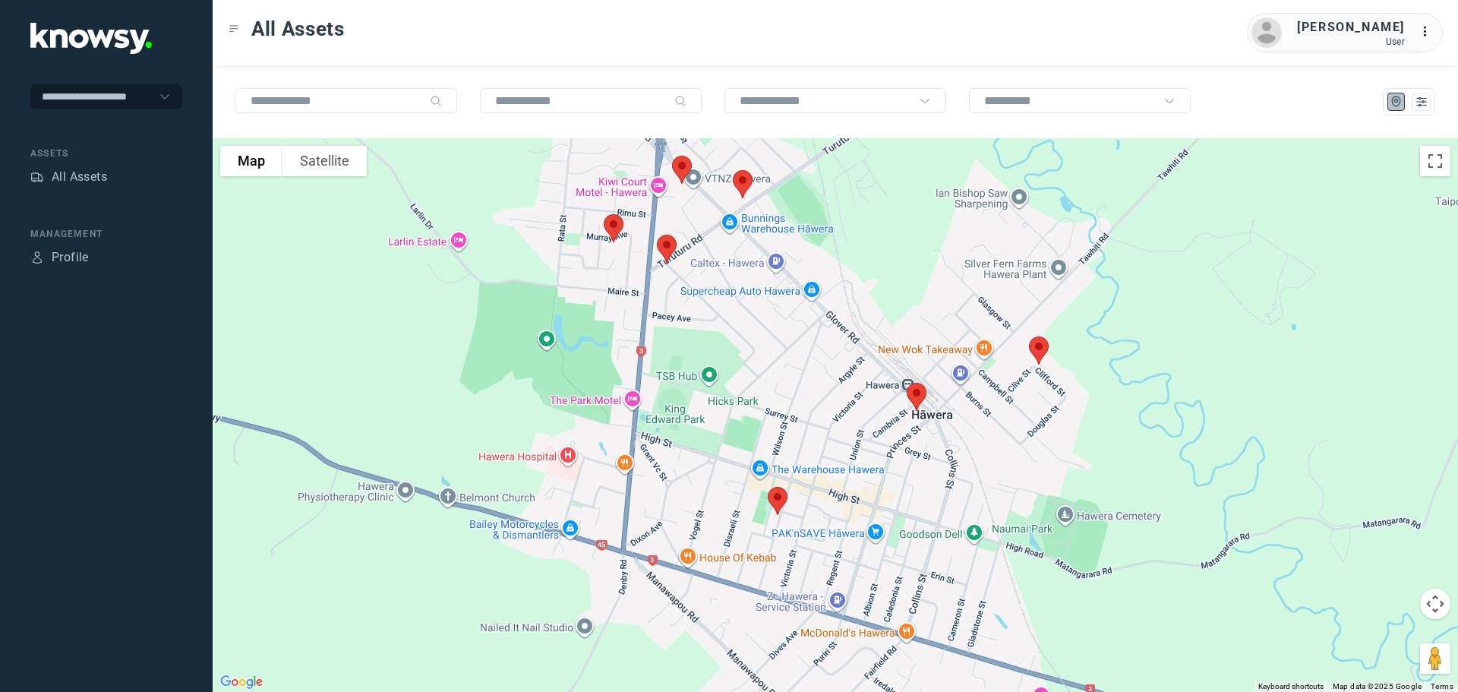
click at [777, 499] on img at bounding box center [778, 501] width 32 height 40
click at [834, 405] on button "Close" at bounding box center [827, 415] width 36 height 36
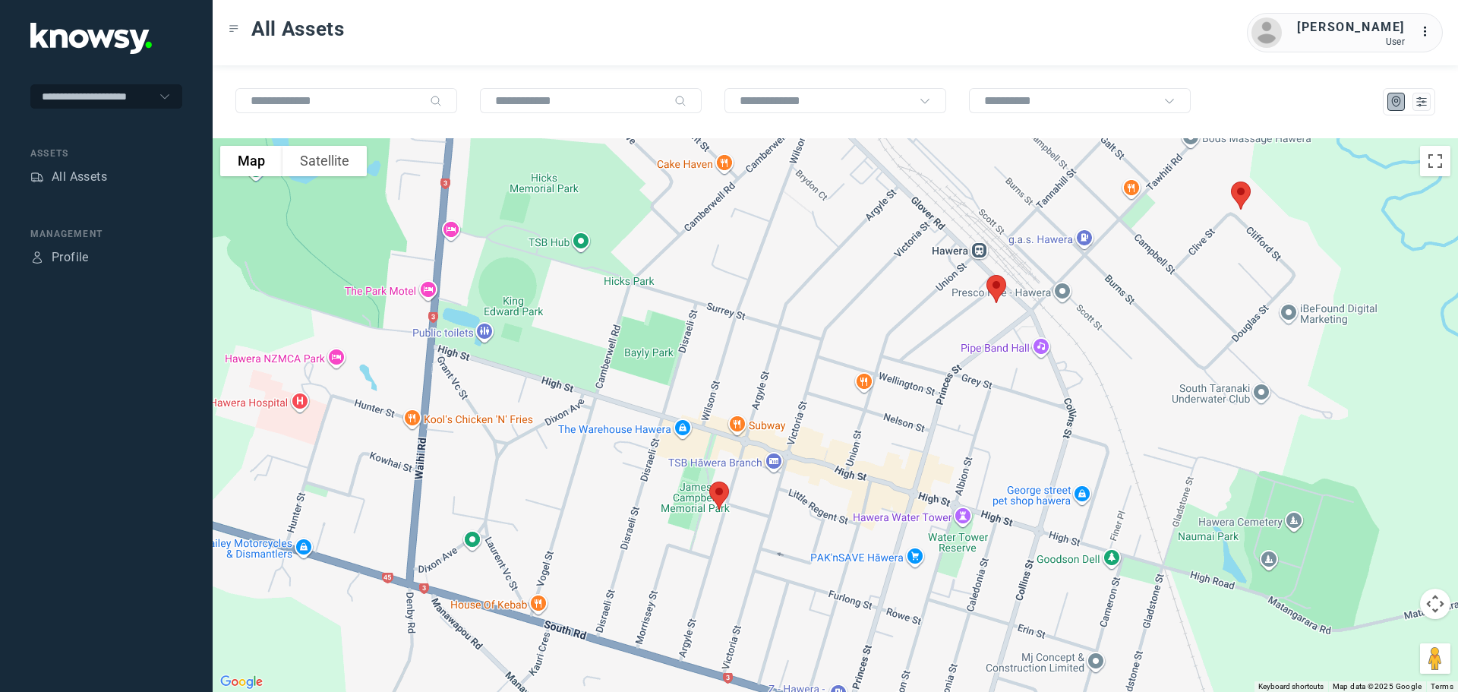
click at [995, 283] on img at bounding box center [996, 289] width 32 height 40
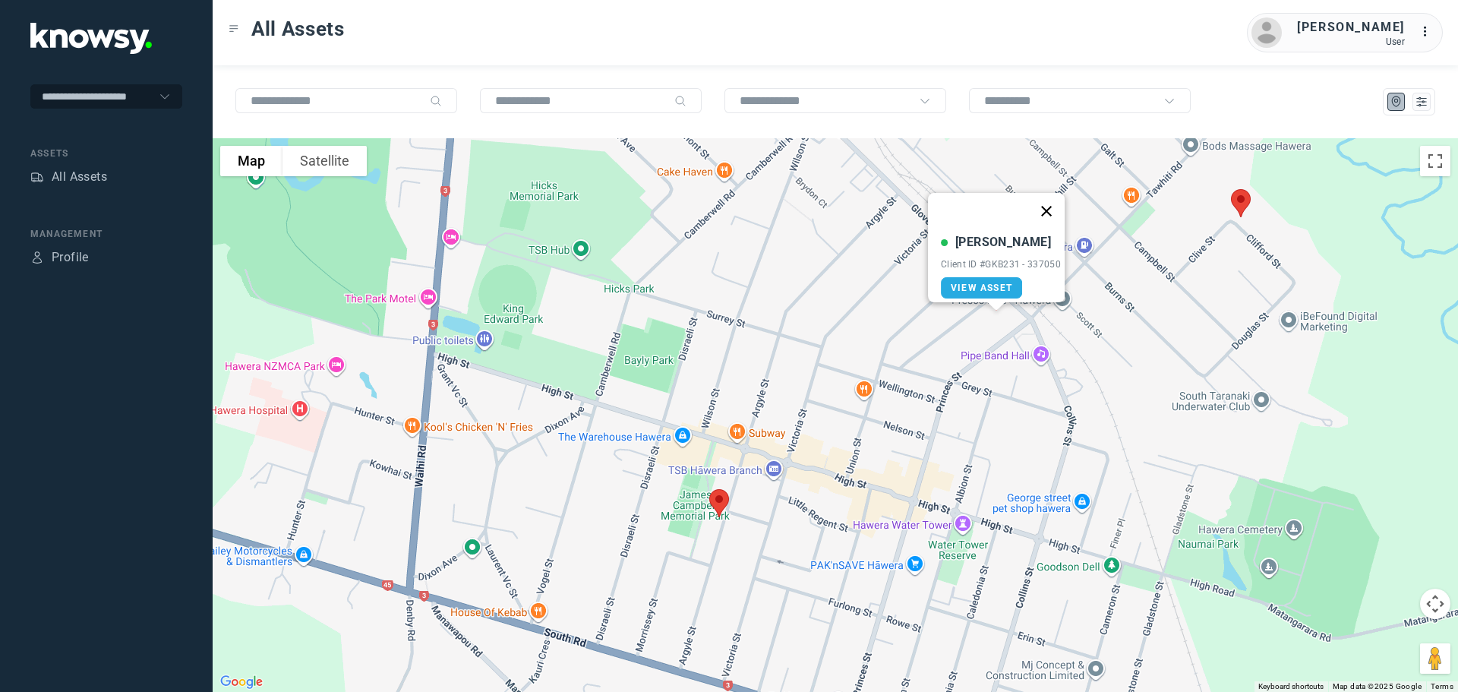
click at [1054, 198] on button "Close" at bounding box center [1046, 211] width 36 height 36
click at [1239, 203] on img at bounding box center [1241, 203] width 32 height 40
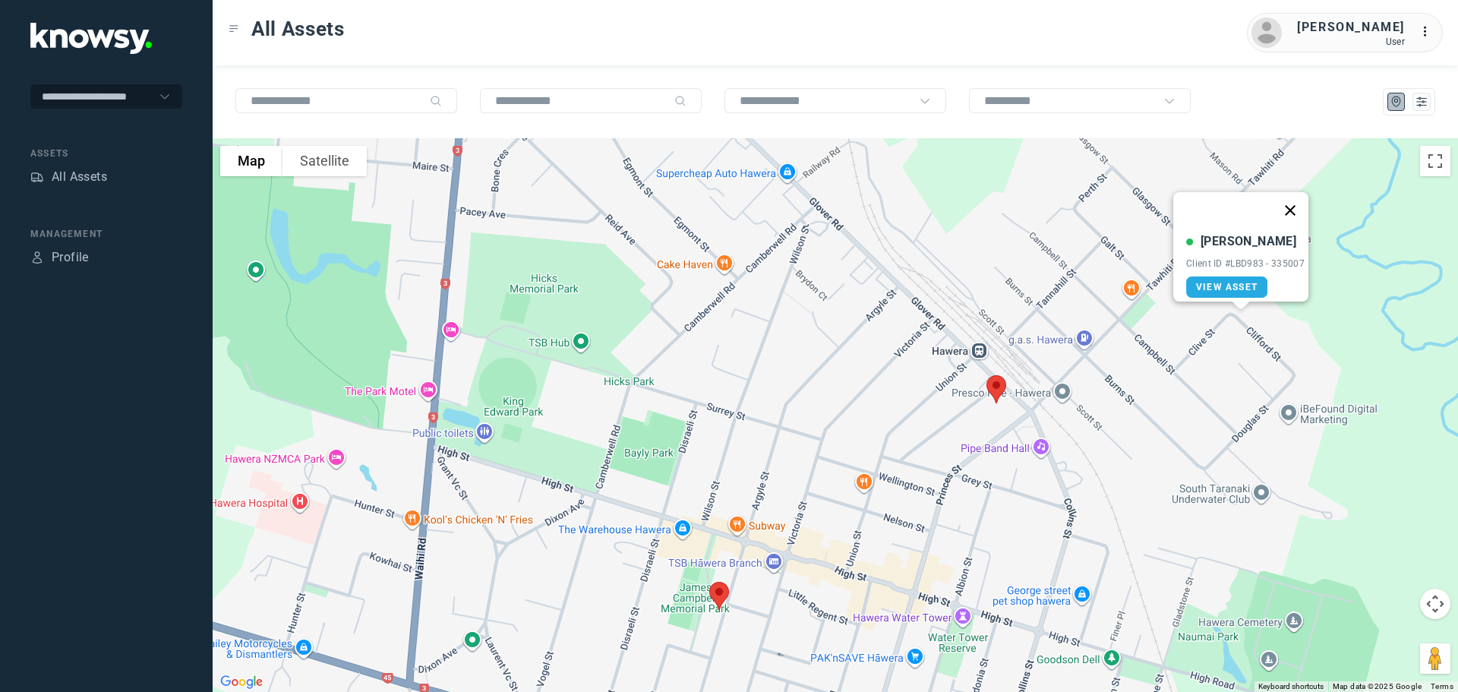
click at [1289, 198] on button "Close" at bounding box center [1290, 210] width 36 height 36
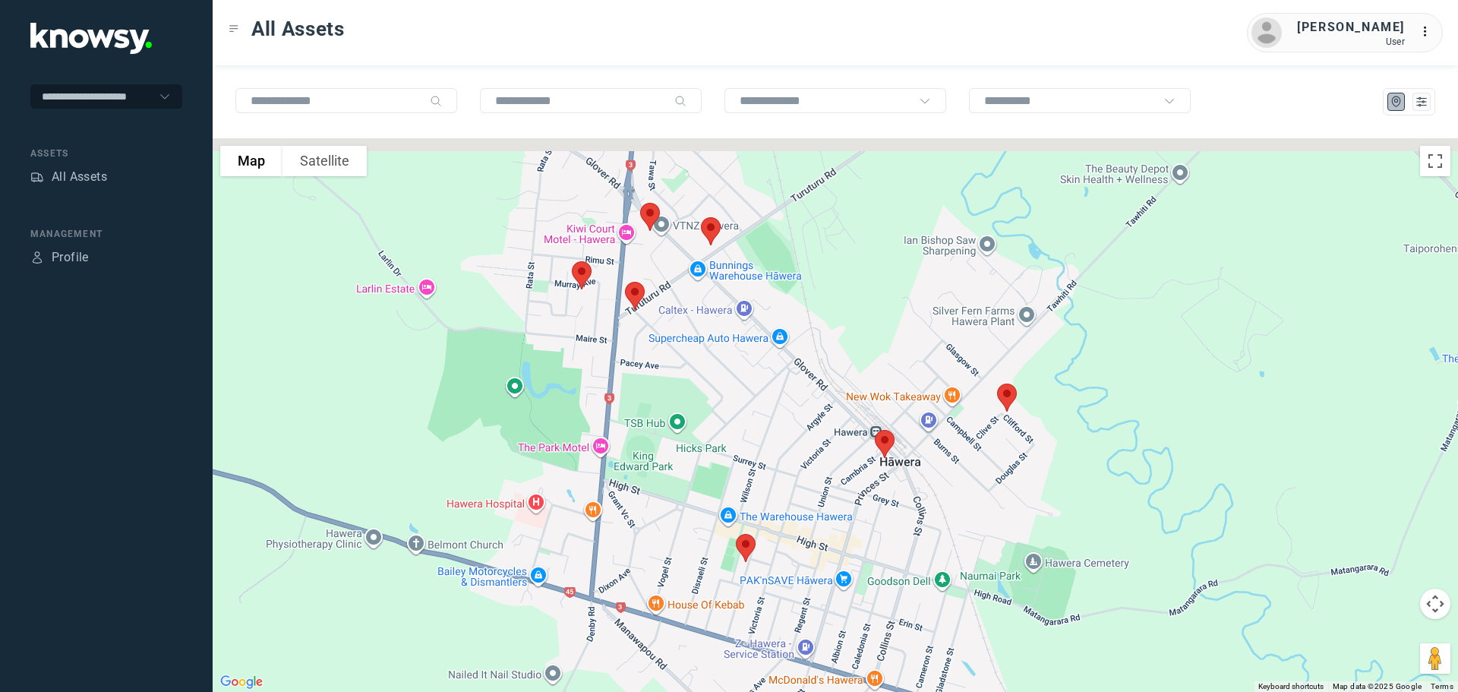
drag, startPoint x: 652, startPoint y: 275, endPoint x: 673, endPoint y: 402, distance: 128.6
click at [673, 402] on div at bounding box center [835, 414] width 1245 height 553
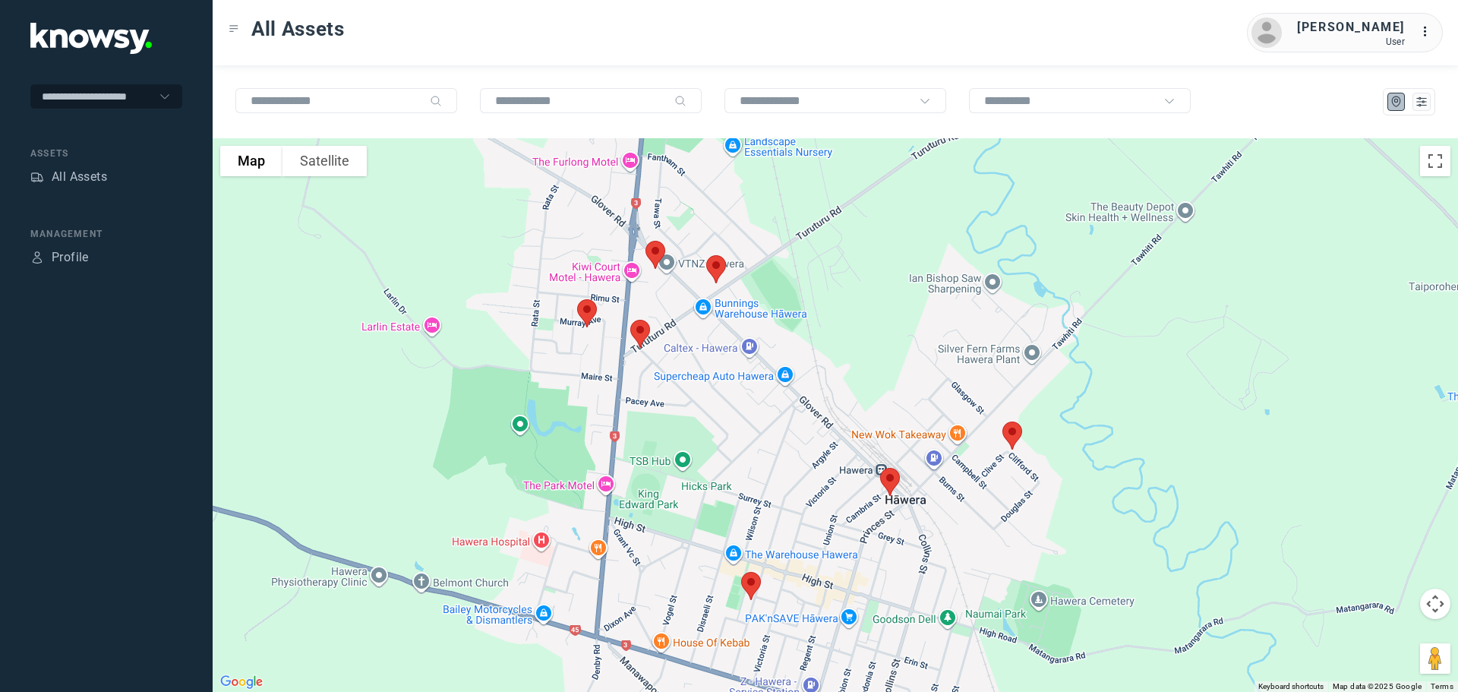
click at [714, 270] on img at bounding box center [716, 269] width 32 height 40
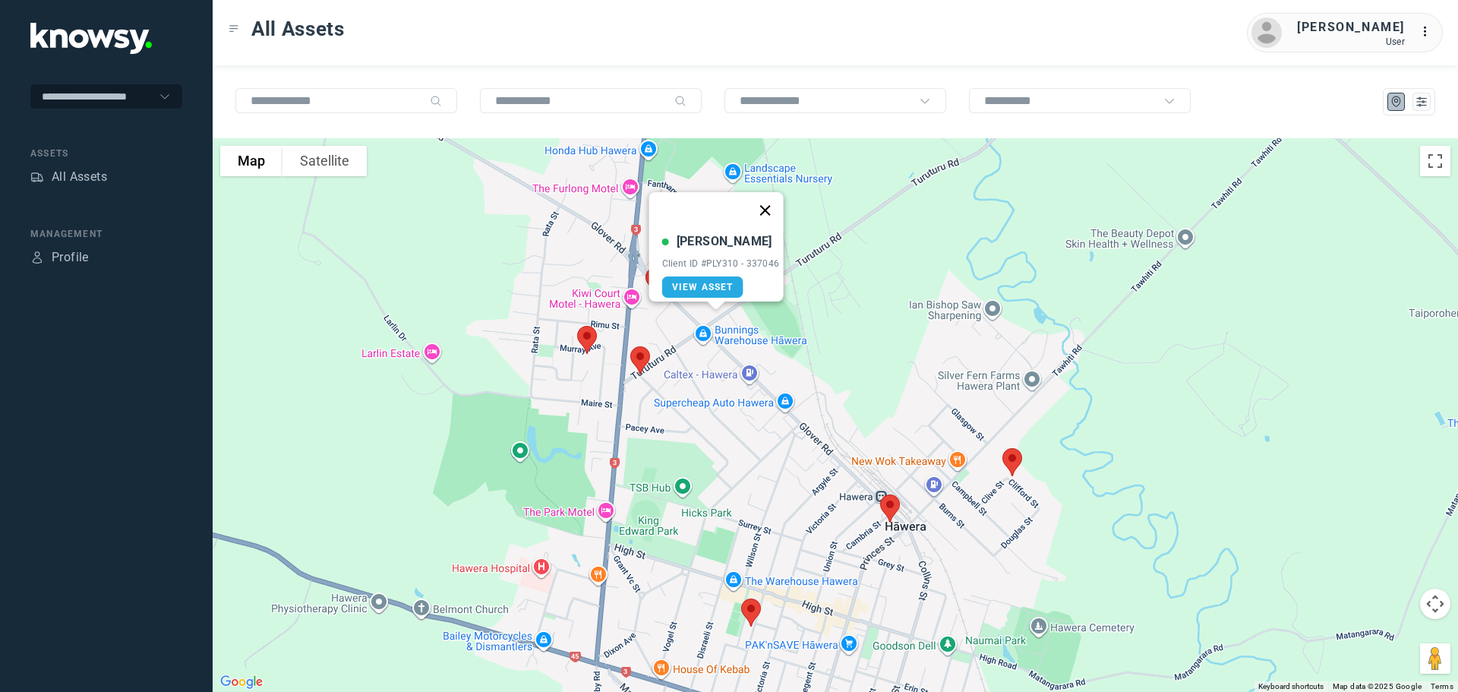
click at [773, 201] on button "Close" at bounding box center [764, 210] width 36 height 36
click at [586, 333] on img at bounding box center [587, 340] width 32 height 40
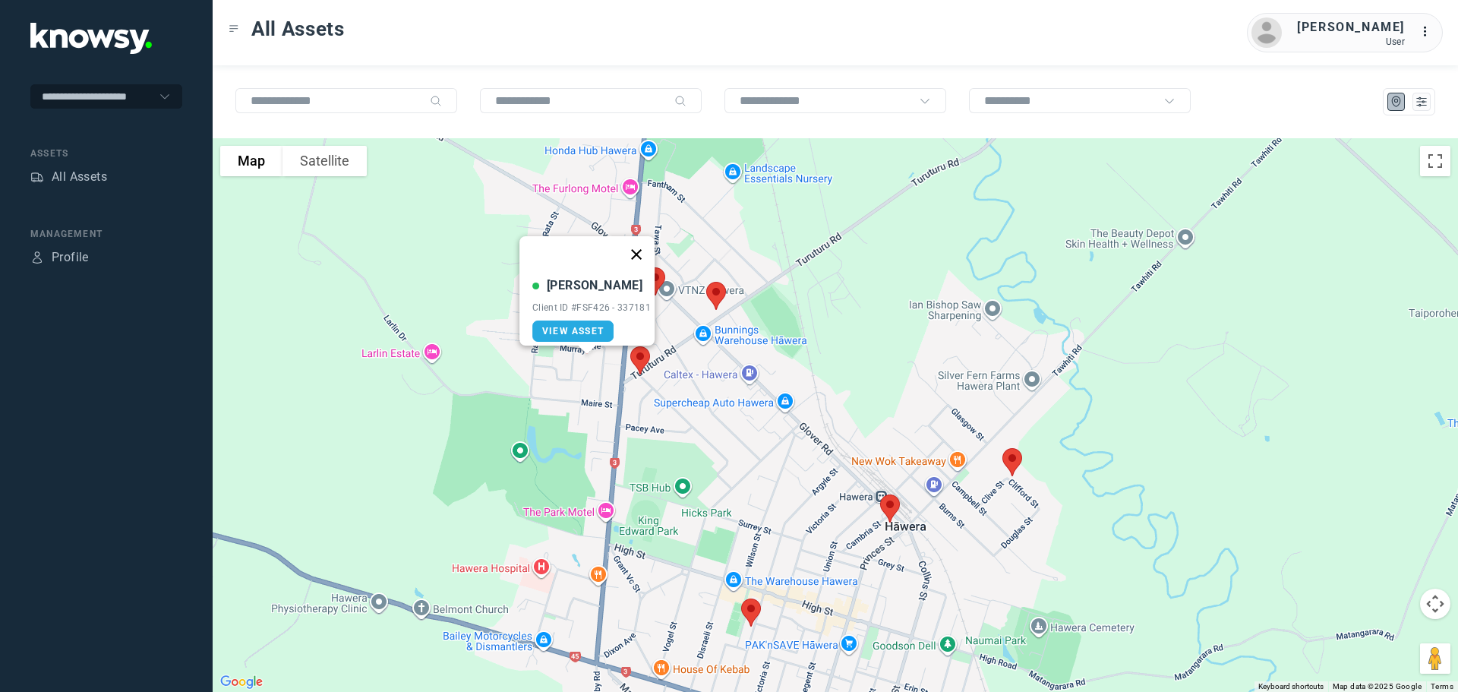
click at [634, 241] on button "Close" at bounding box center [636, 254] width 36 height 36
